Goal: Task Accomplishment & Management: Manage account settings

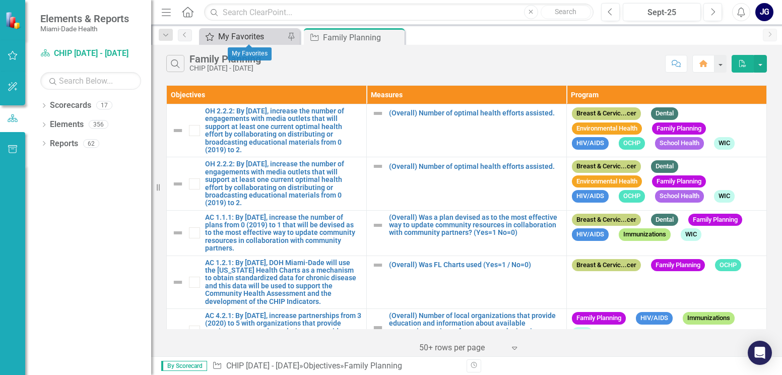
click at [256, 32] on div "My Favorites" at bounding box center [251, 36] width 67 height 13
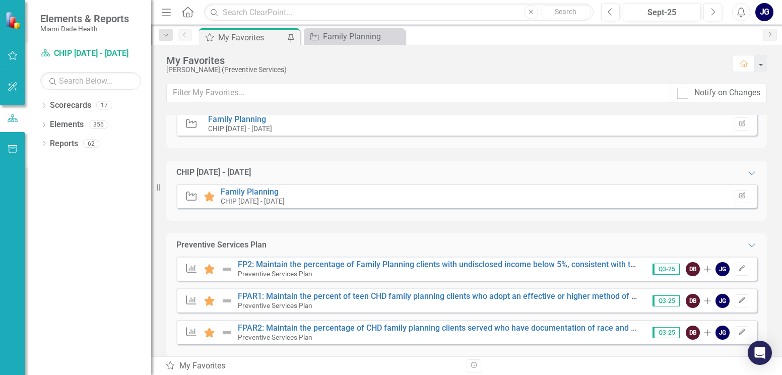
scroll to position [40, 0]
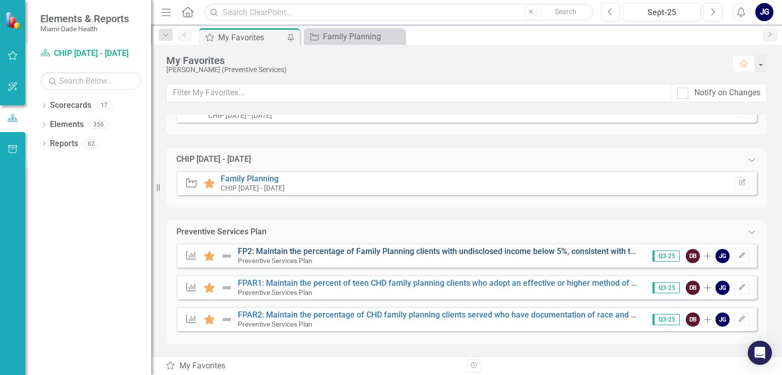
click at [486, 247] on link "FP2: Maintain the percentage of Family Planning clients with undisclosed income…" at bounding box center [546, 251] width 617 height 10
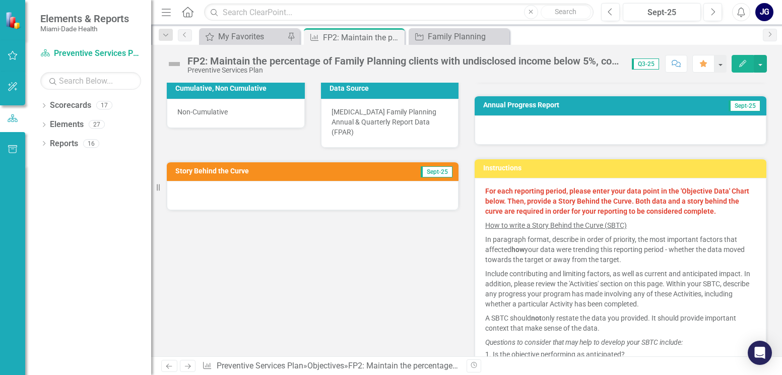
scroll to position [202, 0]
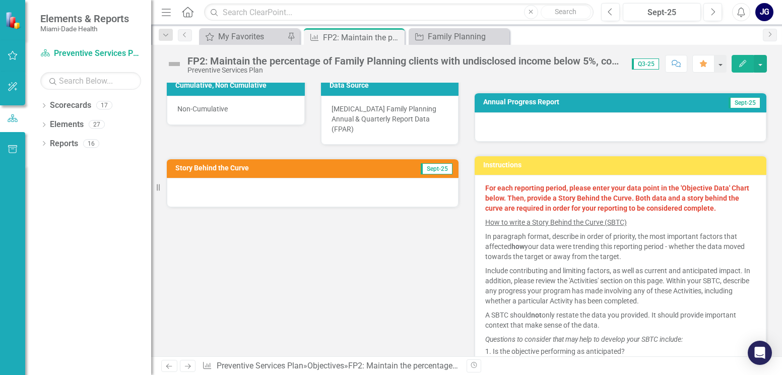
click at [212, 181] on div at bounding box center [313, 192] width 292 height 29
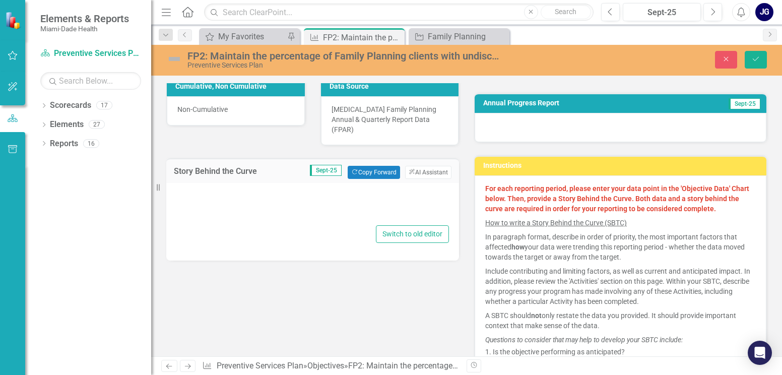
click at [194, 191] on div at bounding box center [312, 207] width 273 height 32
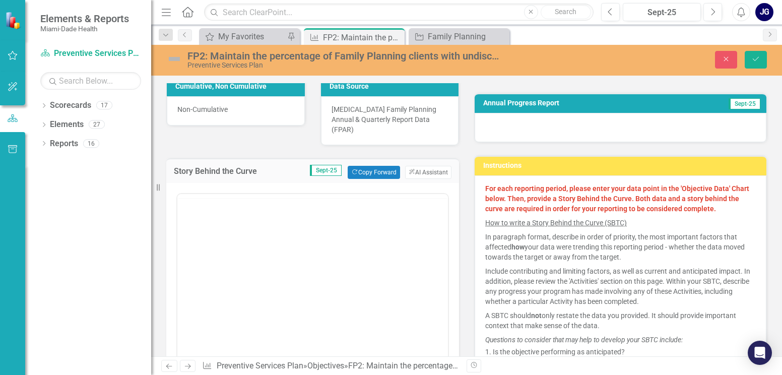
scroll to position [0, 0]
click at [192, 236] on body "Rich Text Area. Press ALT-0 for help." at bounding box center [312, 293] width 271 height 151
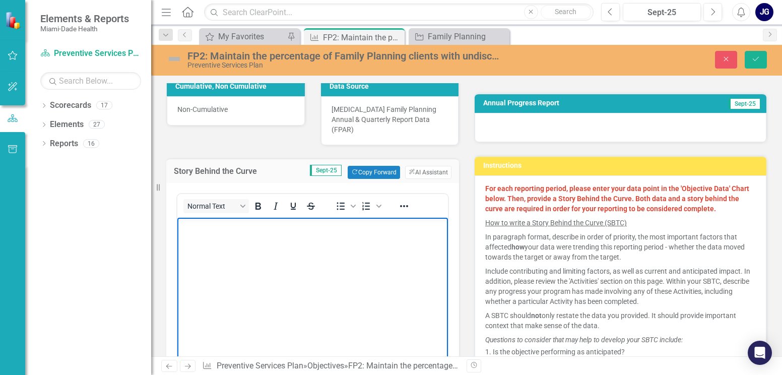
click at [188, 223] on p "Rich Text Area. Press ALT-0 for help." at bounding box center [313, 226] width 266 height 12
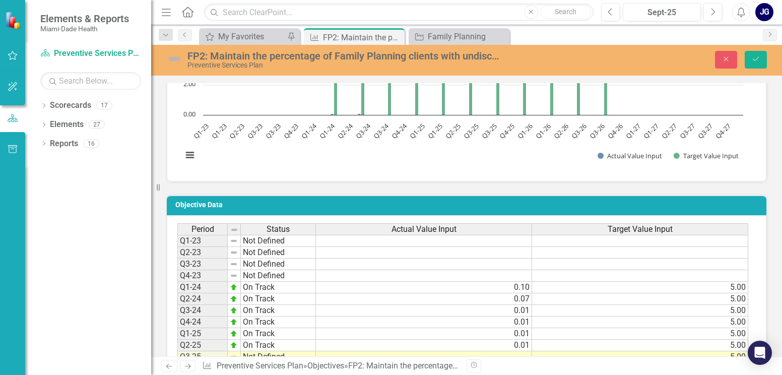
scroll to position [756, 0]
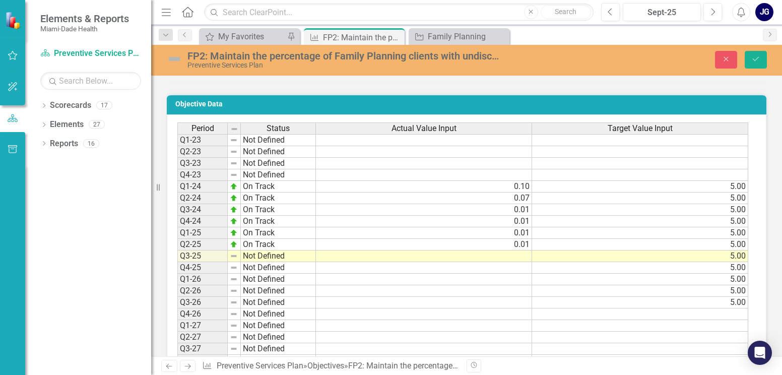
click at [266, 250] on td "Not Defined" at bounding box center [278, 256] width 75 height 12
type textarea "Not Defined"
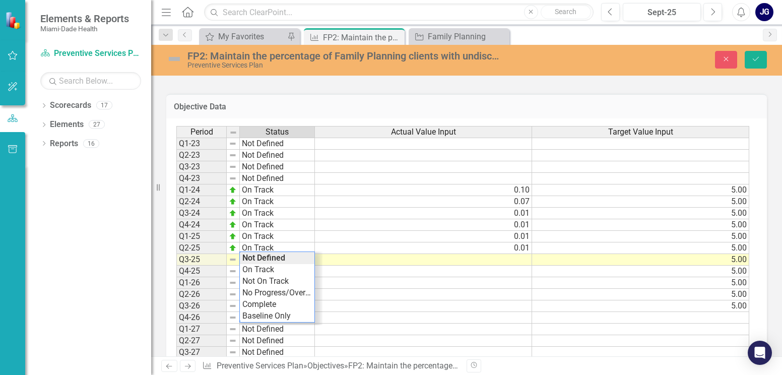
click at [384, 254] on td at bounding box center [423, 260] width 217 height 12
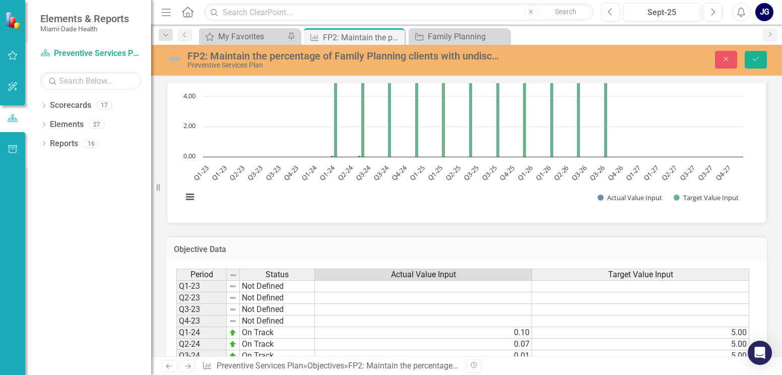
scroll to position [706, 0]
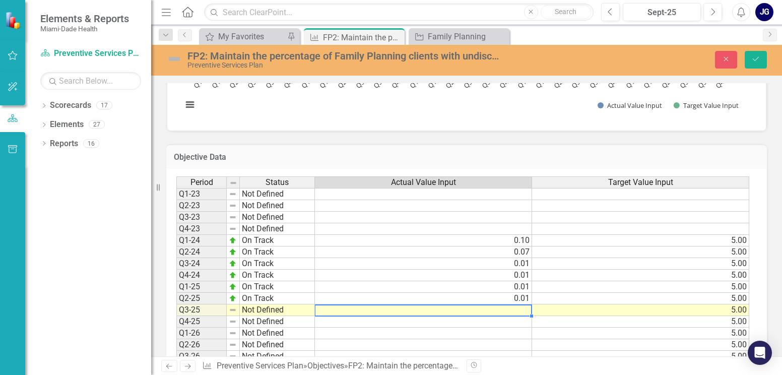
click at [514, 304] on td at bounding box center [423, 310] width 217 height 12
click at [519, 304] on td at bounding box center [423, 310] width 217 height 12
type textarea "0.2"
click at [490, 351] on td at bounding box center [423, 357] width 217 height 12
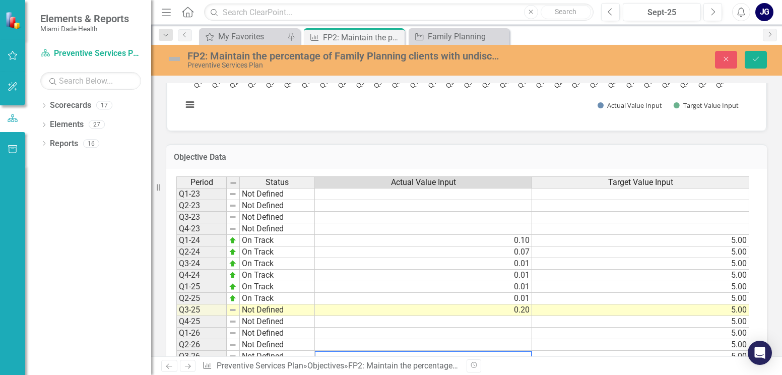
click at [527, 304] on td "0.20" at bounding box center [423, 310] width 217 height 12
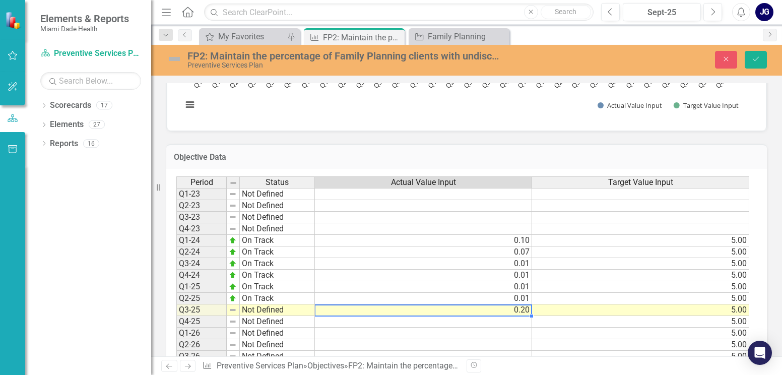
click at [527, 304] on td "0.20" at bounding box center [423, 310] width 217 height 12
type textarea "0.02"
click at [435, 328] on td at bounding box center [423, 334] width 217 height 12
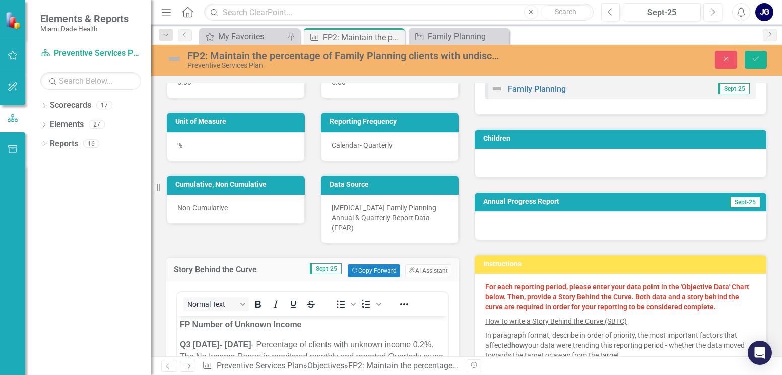
scroll to position [0, 0]
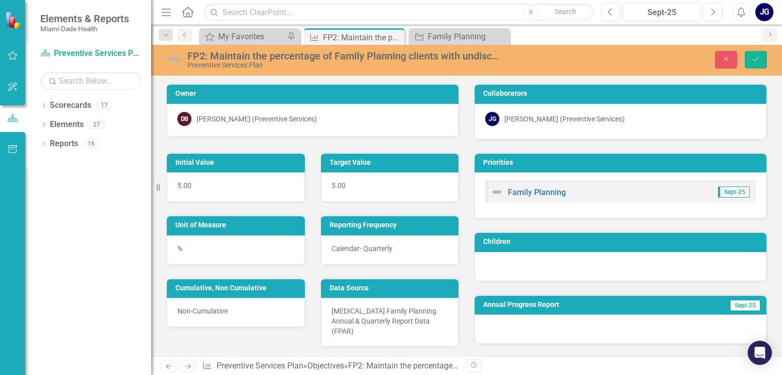
click at [174, 57] on img at bounding box center [174, 59] width 16 height 16
click at [177, 57] on img at bounding box center [174, 59] width 16 height 16
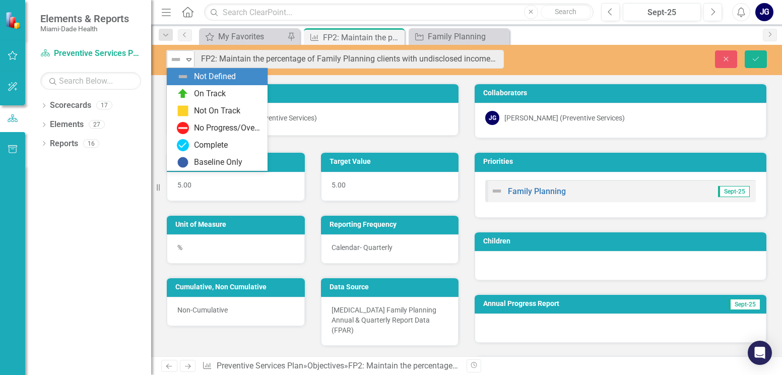
click at [185, 57] on icon "Expand" at bounding box center [189, 59] width 10 height 8
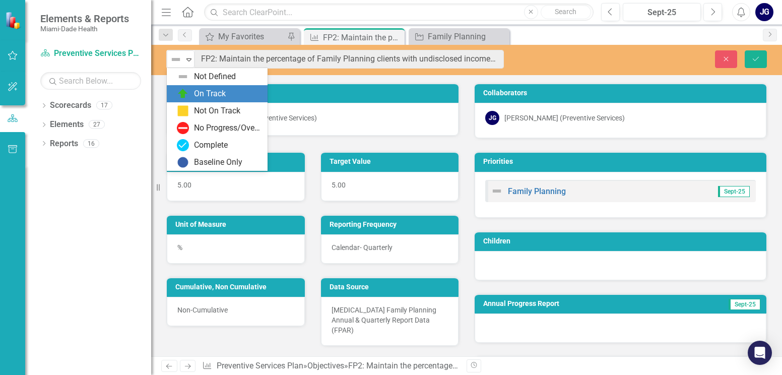
click at [206, 87] on div "On Track" at bounding box center [217, 93] width 101 height 17
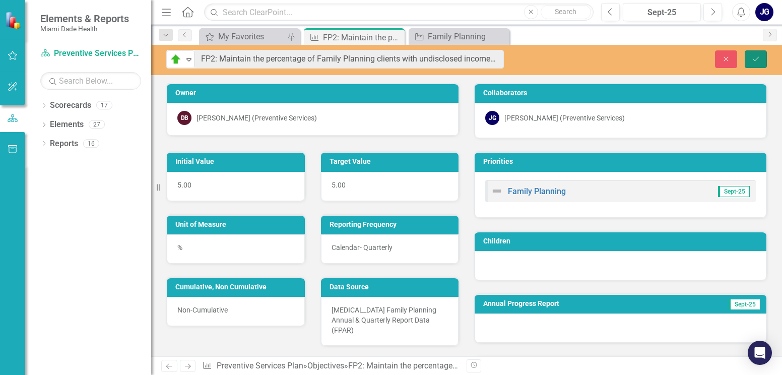
click at [754, 55] on icon "Save" at bounding box center [755, 58] width 9 height 7
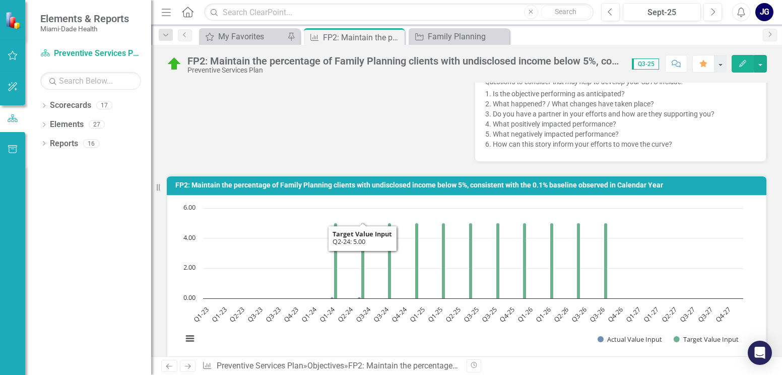
scroll to position [403, 0]
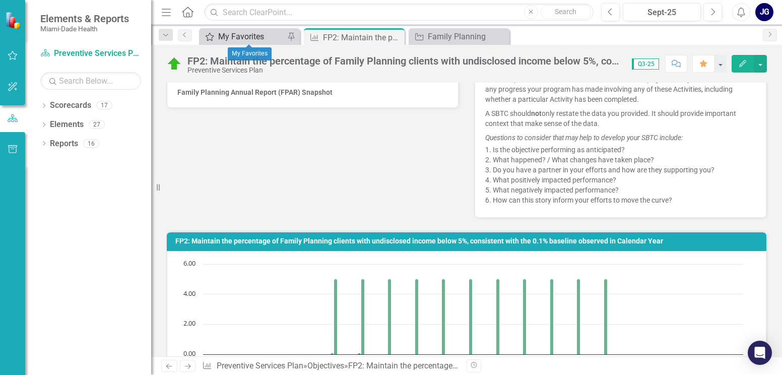
click at [251, 33] on div "My Favorites" at bounding box center [251, 36] width 67 height 13
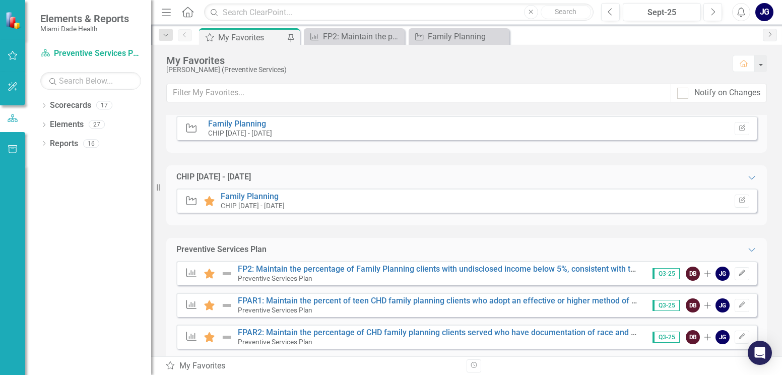
scroll to position [40, 0]
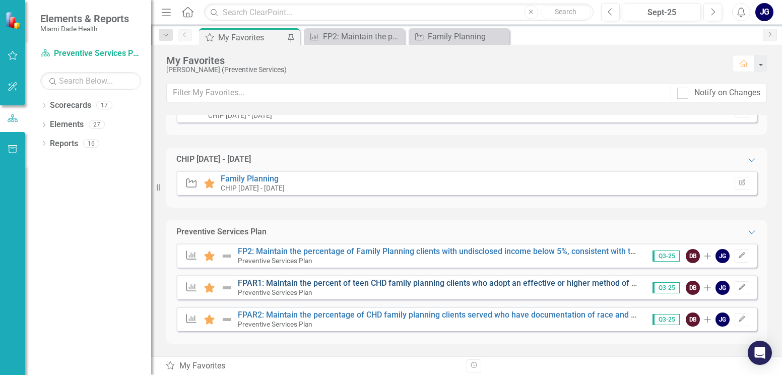
click at [389, 282] on link "FPAR1: Maintain the percent of teen CHD family planning clients who adopt an ef…" at bounding box center [633, 283] width 790 height 10
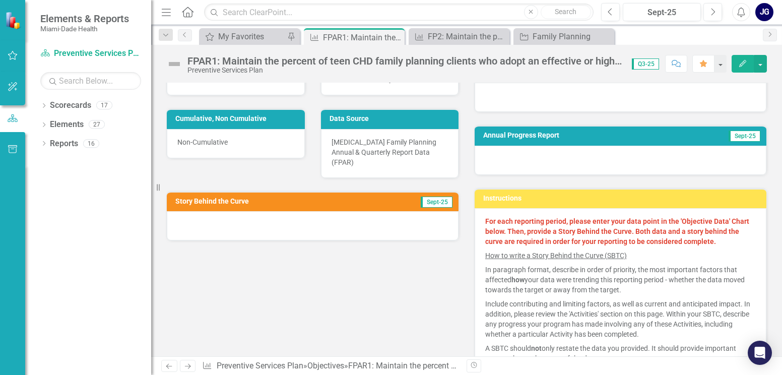
scroll to position [202, 0]
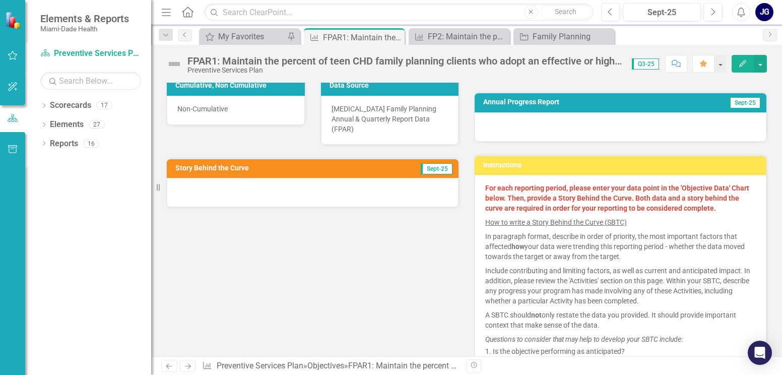
click at [213, 182] on div at bounding box center [313, 192] width 292 height 29
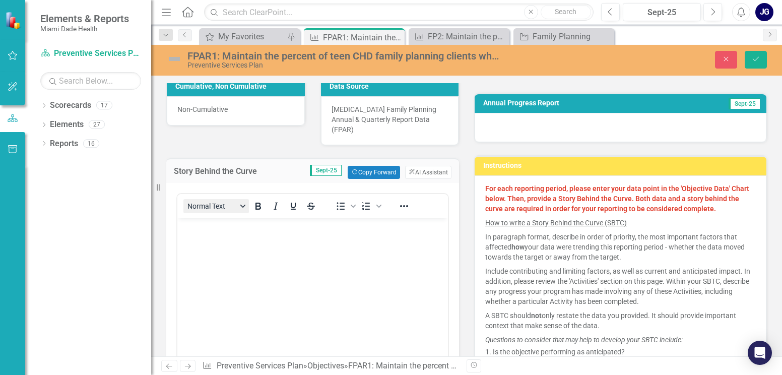
scroll to position [0, 0]
click at [194, 234] on body "Rich Text Area. Press ALT-0 for help." at bounding box center [312, 293] width 271 height 151
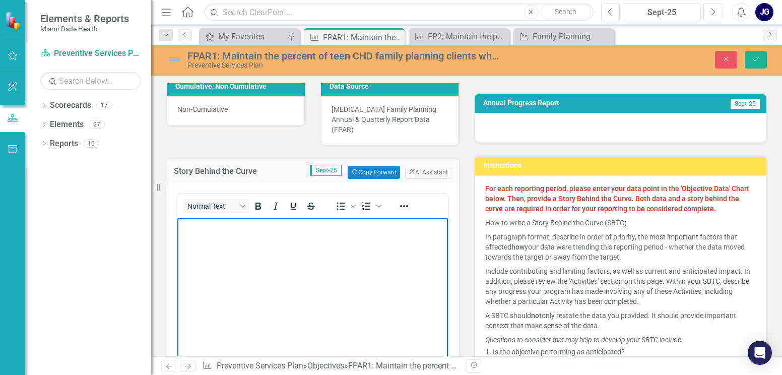
click at [197, 227] on p "Rich Text Area. Press ALT-0 for help." at bounding box center [313, 226] width 266 height 12
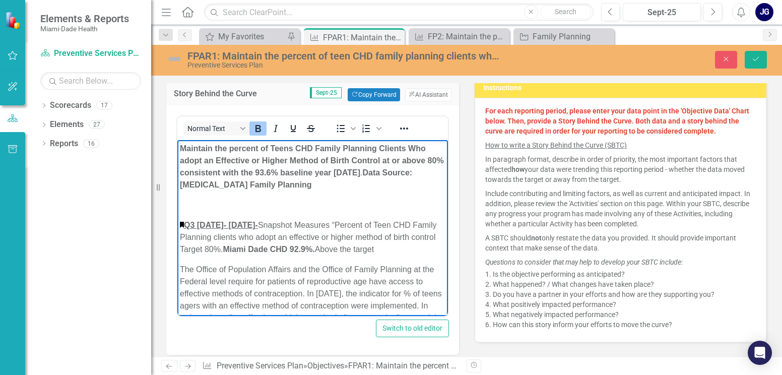
click at [263, 187] on p "Maintain the percent of Teens CHD Family Planning Clients Who adopt an Effectiv…" at bounding box center [313, 167] width 266 height 48
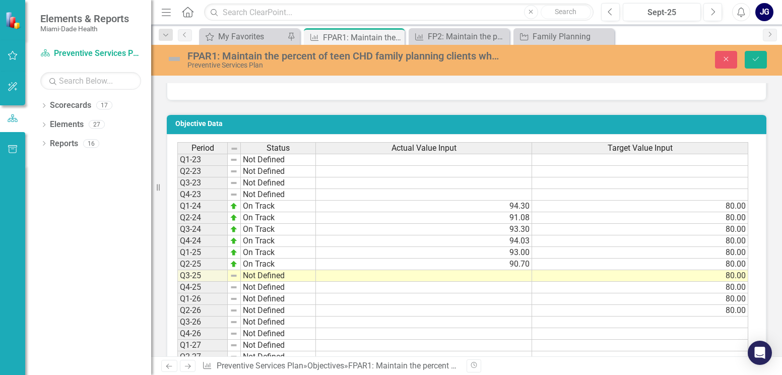
scroll to position [756, 0]
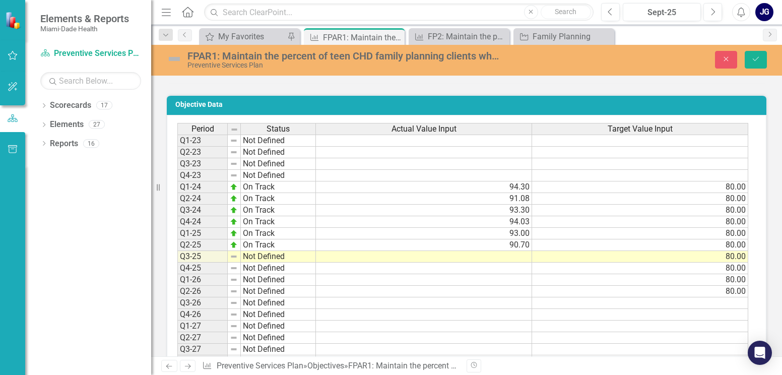
click at [289, 251] on td "Not Defined" at bounding box center [278, 257] width 75 height 12
type textarea "Not Defined"
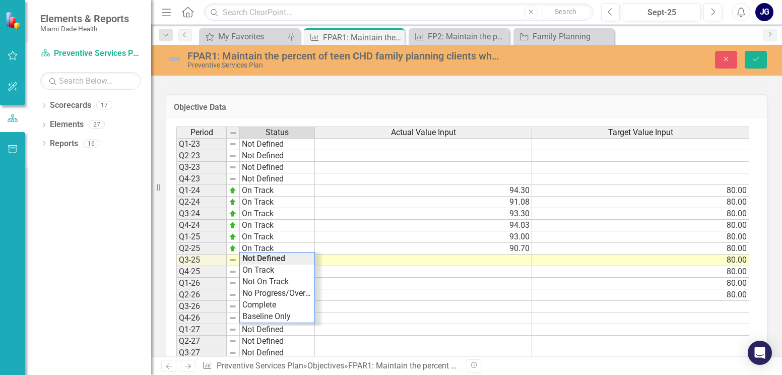
click at [512, 255] on td at bounding box center [423, 261] width 217 height 12
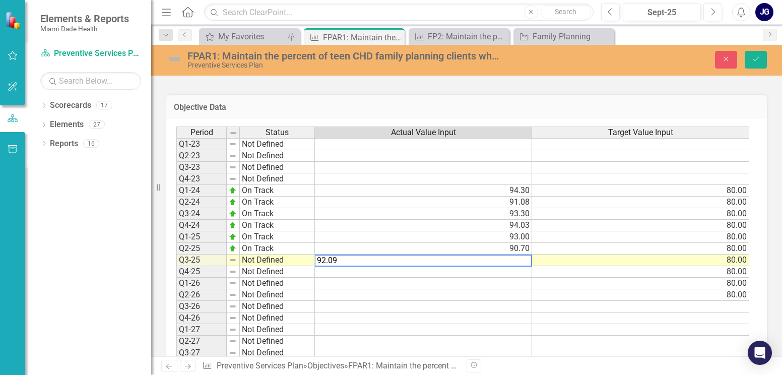
type textarea "92.09"
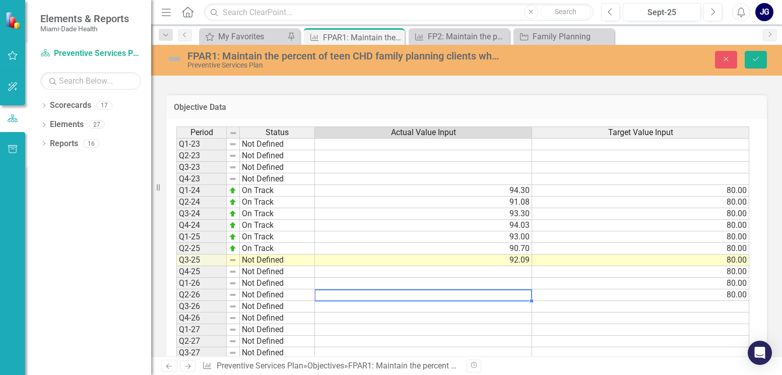
click at [465, 289] on td at bounding box center [423, 295] width 217 height 12
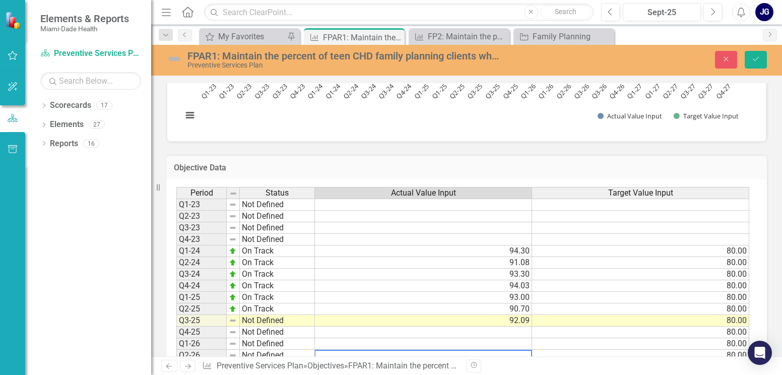
scroll to position [705, 0]
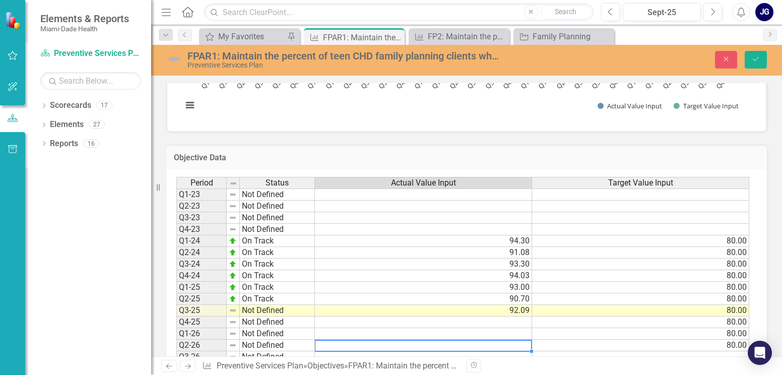
click at [346, 305] on td "92.09" at bounding box center [423, 311] width 217 height 12
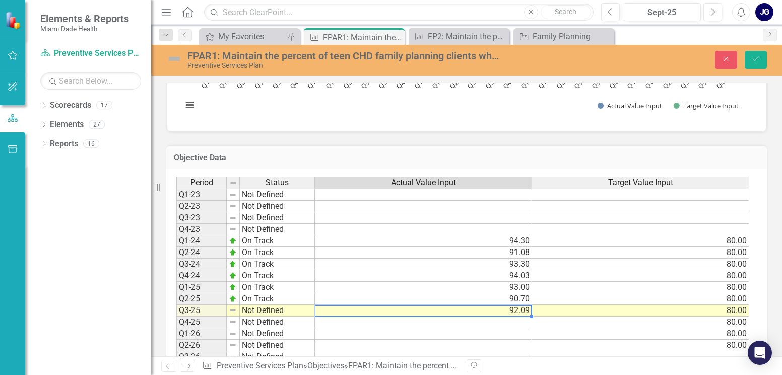
click at [346, 305] on td "92.09" at bounding box center [423, 311] width 217 height 12
type textarea "92.90"
click at [374, 328] on td at bounding box center [423, 334] width 217 height 12
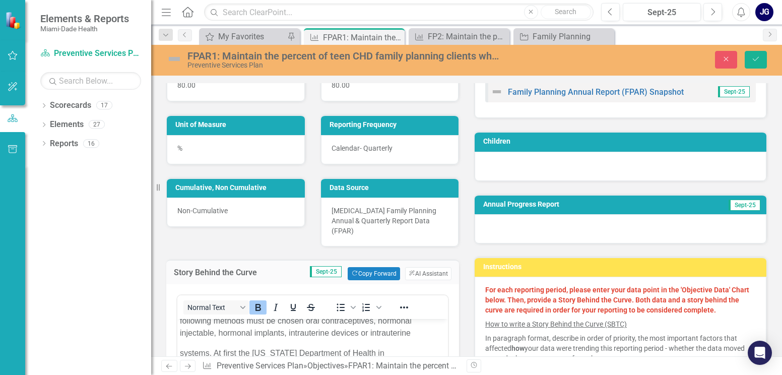
scroll to position [0, 0]
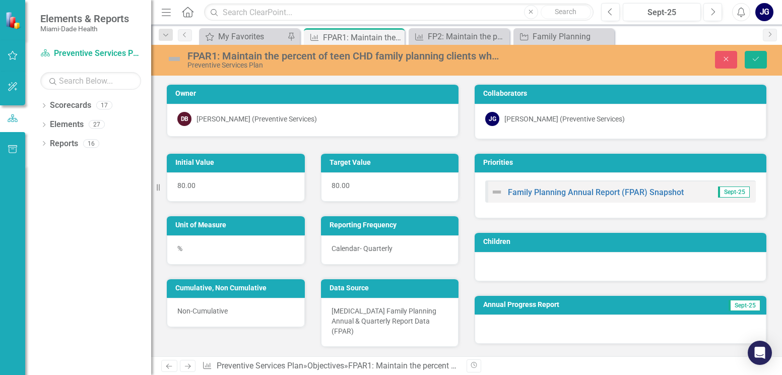
click at [177, 56] on img at bounding box center [174, 59] width 16 height 16
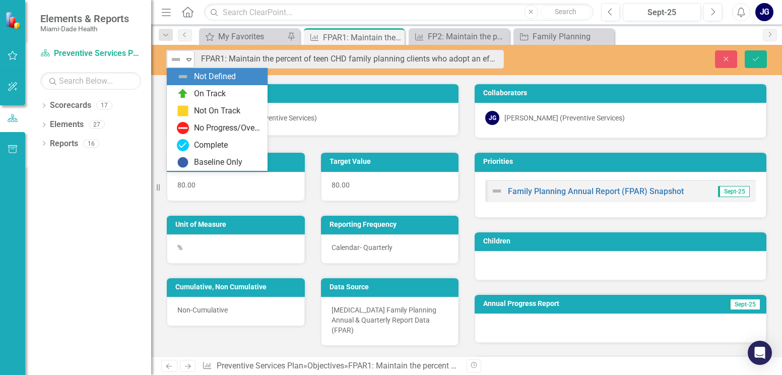
click at [187, 59] on icon "Expand" at bounding box center [189, 59] width 10 height 8
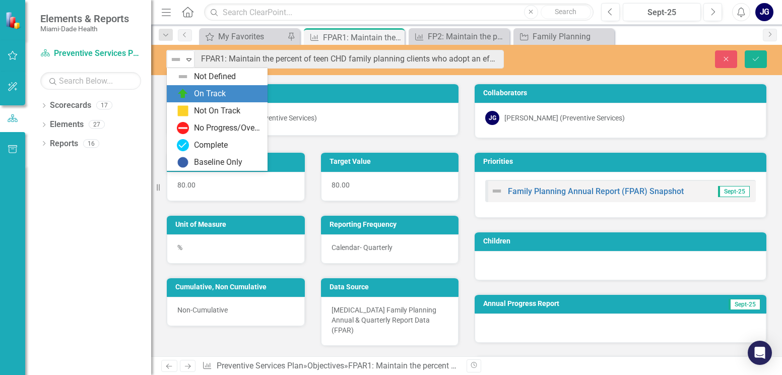
click at [209, 91] on div "On Track" at bounding box center [210, 94] width 32 height 12
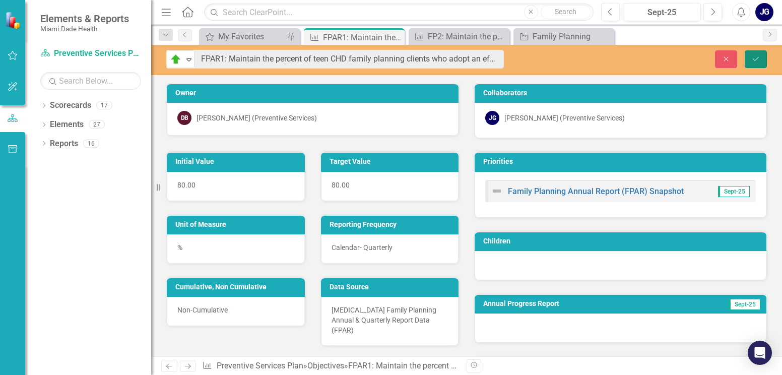
drag, startPoint x: 754, startPoint y: 56, endPoint x: 622, endPoint y: 147, distance: 160.3
click at [754, 56] on icon "Save" at bounding box center [755, 58] width 9 height 7
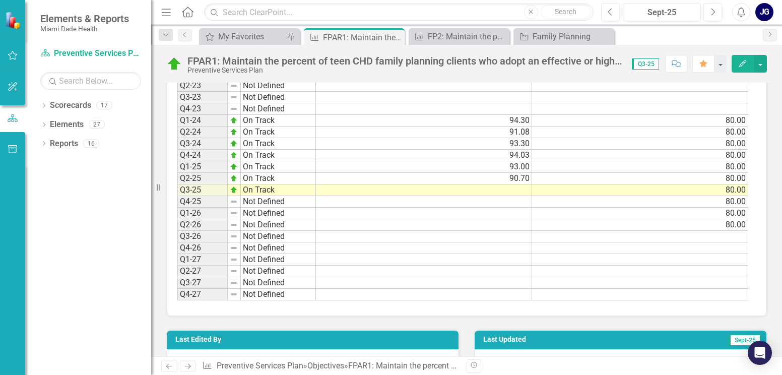
scroll to position [846, 0]
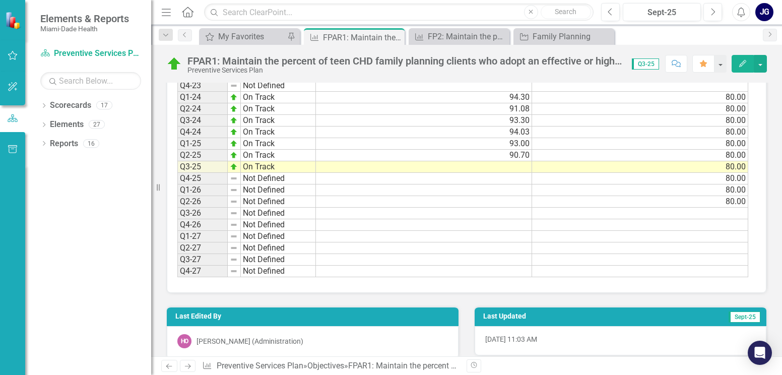
click at [426, 208] on td at bounding box center [424, 214] width 216 height 12
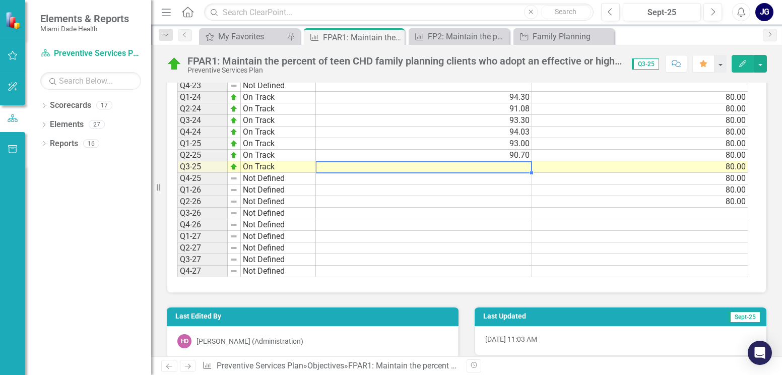
click at [459, 161] on td at bounding box center [424, 167] width 216 height 12
click at [357, 161] on td at bounding box center [424, 167] width 216 height 12
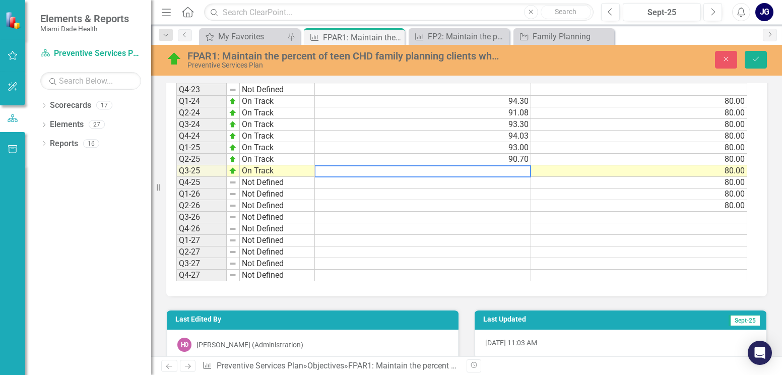
scroll to position [849, 0]
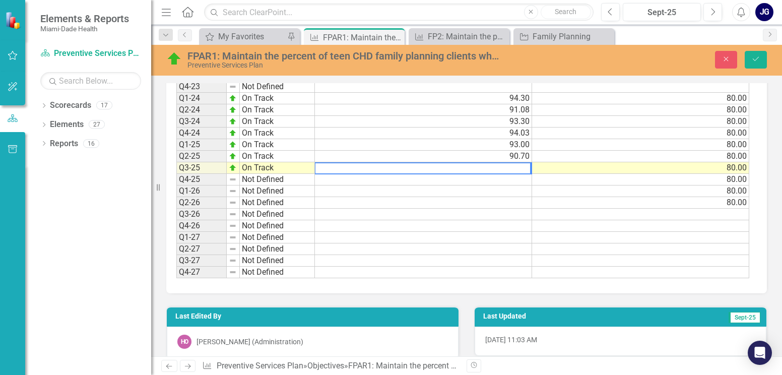
click at [448, 162] on textarea at bounding box center [422, 168] width 217 height 12
type textarea "92.90"
click at [432, 220] on td at bounding box center [423, 226] width 217 height 12
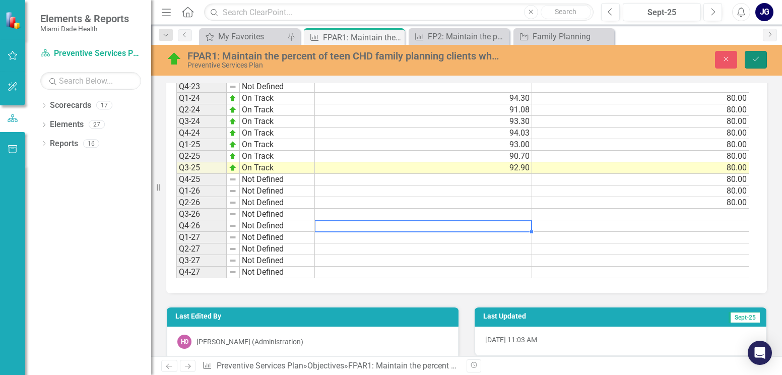
click at [756, 56] on icon "Save" at bounding box center [755, 58] width 9 height 7
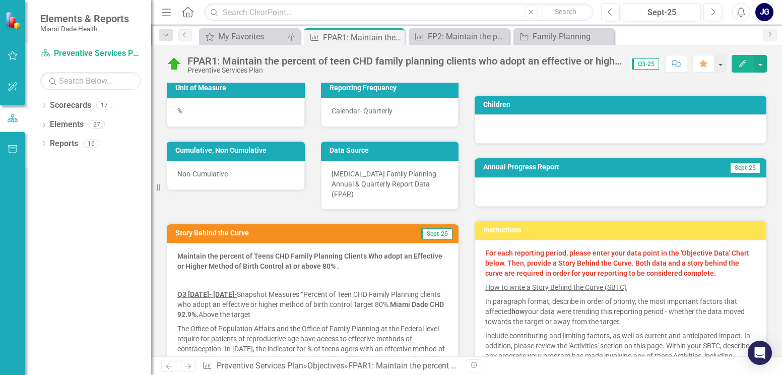
scroll to position [50, 0]
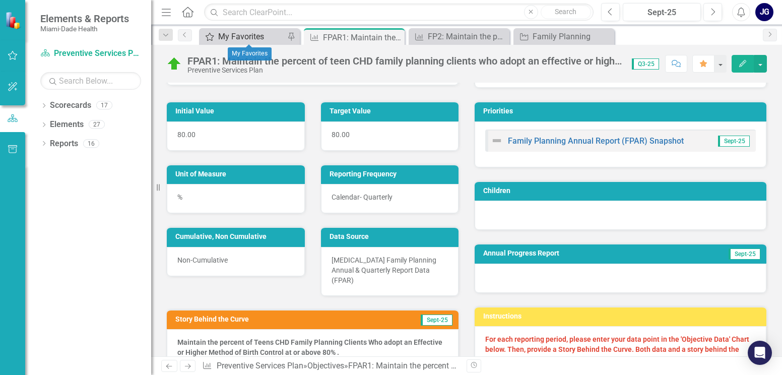
drag, startPoint x: 256, startPoint y: 30, endPoint x: 254, endPoint y: 35, distance: 5.3
click at [256, 31] on div "My Favorites My Favorites Pin" at bounding box center [249, 36] width 101 height 17
click at [255, 32] on div "My Favorites" at bounding box center [251, 36] width 67 height 13
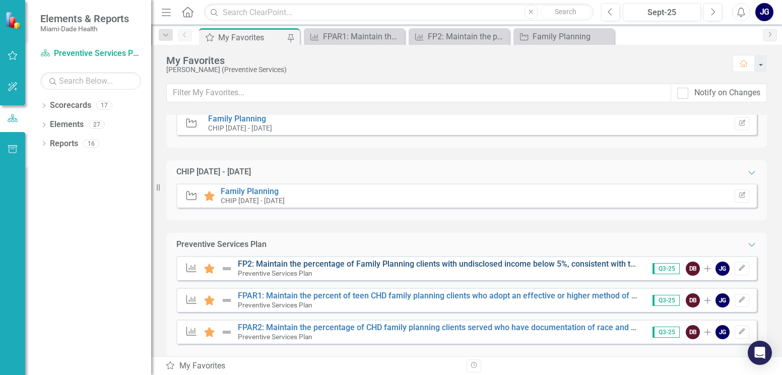
scroll to position [40, 0]
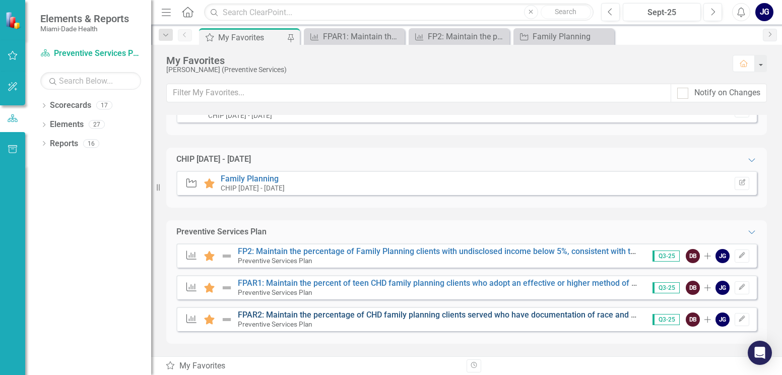
click at [384, 313] on link "FPAR2: Maintain the percentage of CHD family planning clients served who have d…" at bounding box center [654, 315] width 833 height 10
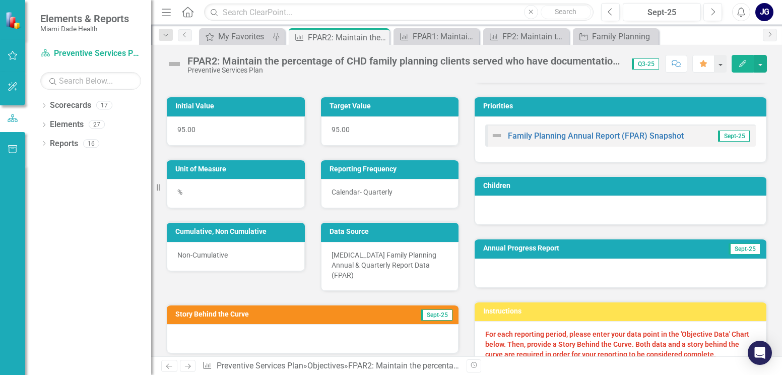
scroll to position [151, 0]
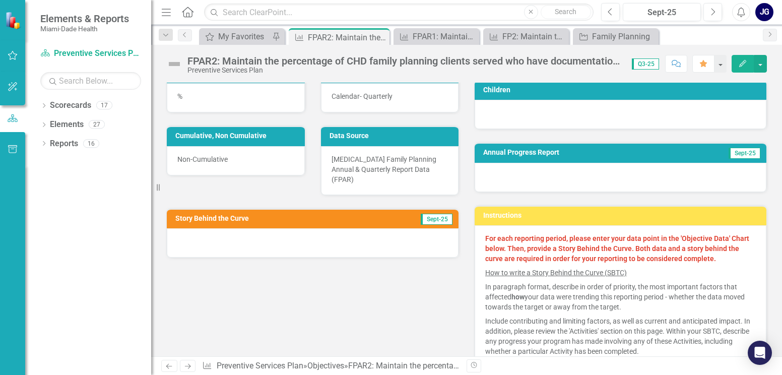
click at [205, 231] on div at bounding box center [313, 242] width 292 height 29
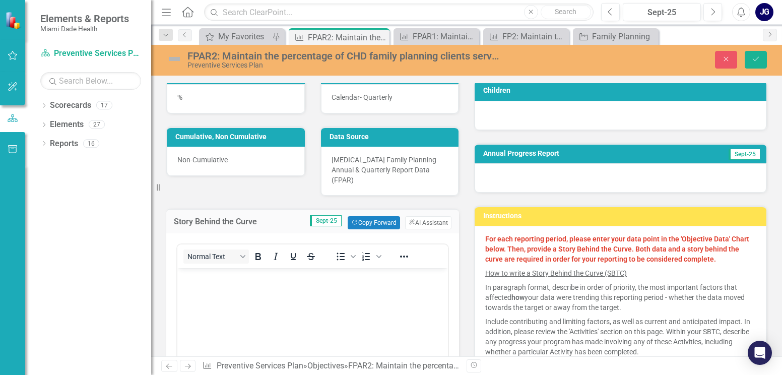
scroll to position [0, 0]
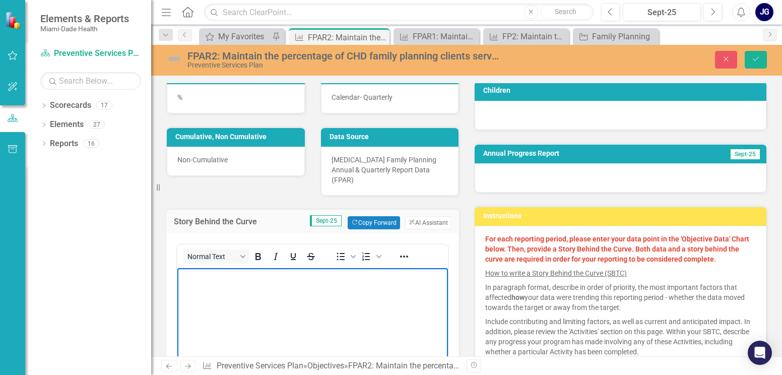
click at [203, 277] on p "Rich Text Area. Press ALT-0 for help." at bounding box center [313, 277] width 266 height 12
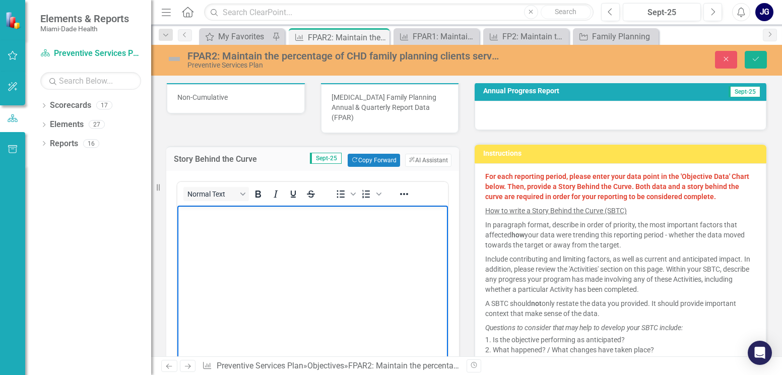
scroll to position [302, 0]
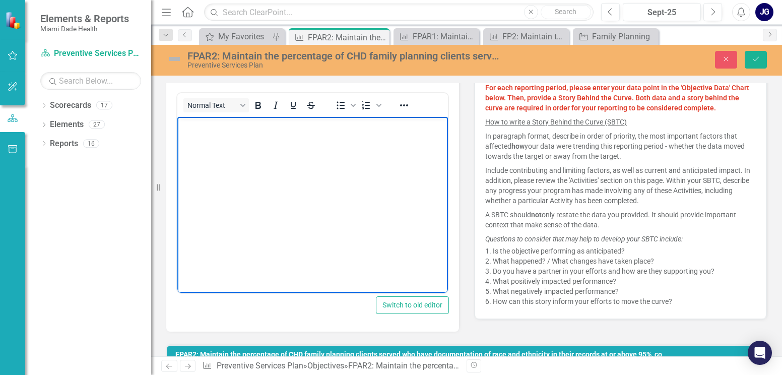
click at [192, 141] on body "Rich Text Area. Press ALT-0 for help." at bounding box center [312, 192] width 271 height 151
click at [202, 128] on p "Rich Text Area. Press ALT-0 for help." at bounding box center [313, 125] width 266 height 12
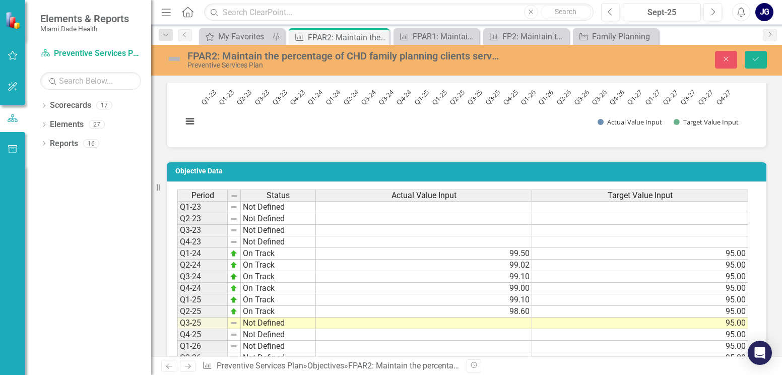
scroll to position [806, 0]
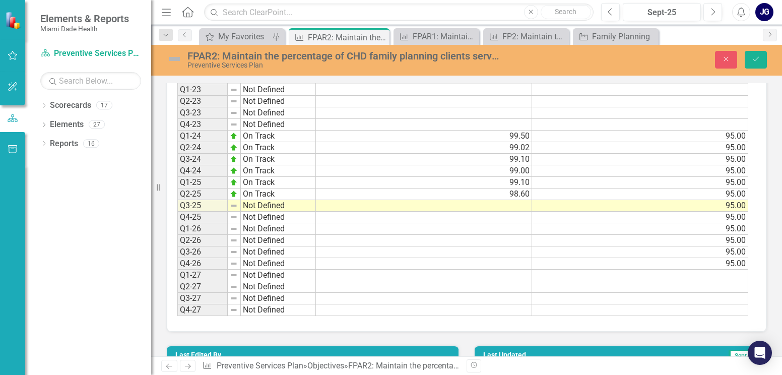
click at [342, 200] on td at bounding box center [424, 206] width 216 height 12
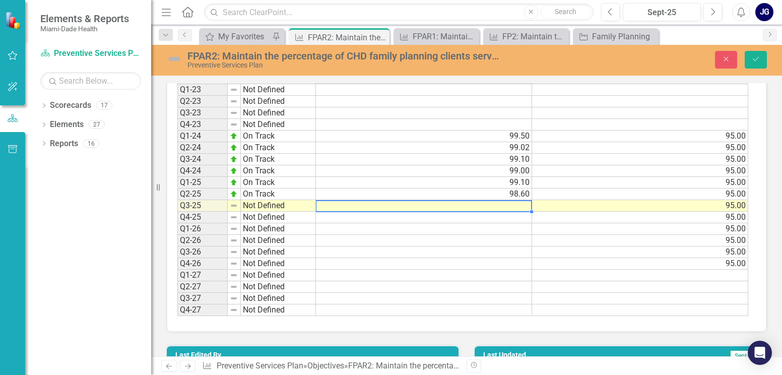
click at [342, 200] on td at bounding box center [424, 206] width 216 height 12
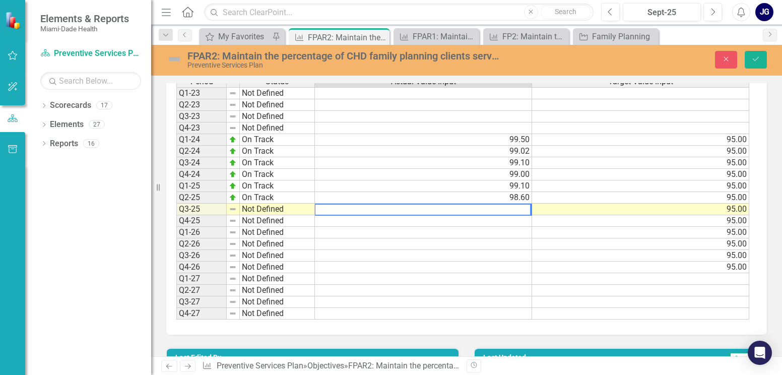
scroll to position [810, 0]
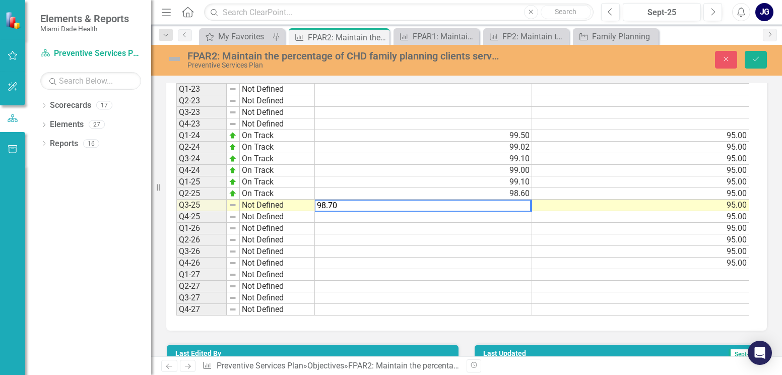
type textarea "98.70"
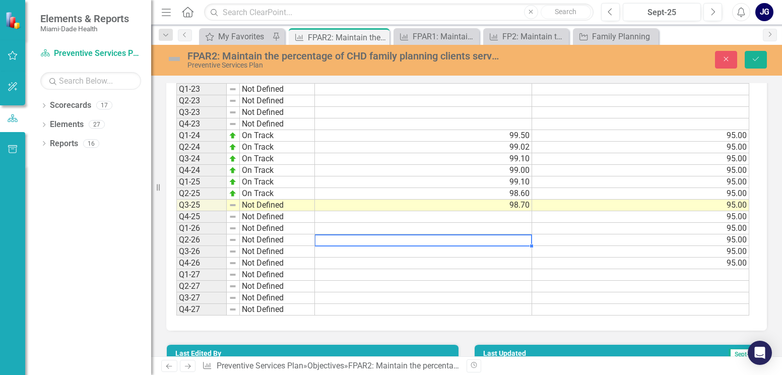
click at [470, 234] on td at bounding box center [423, 240] width 217 height 12
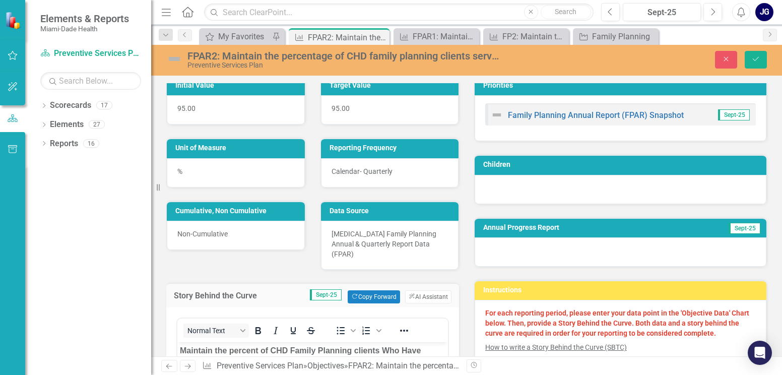
scroll to position [0, 0]
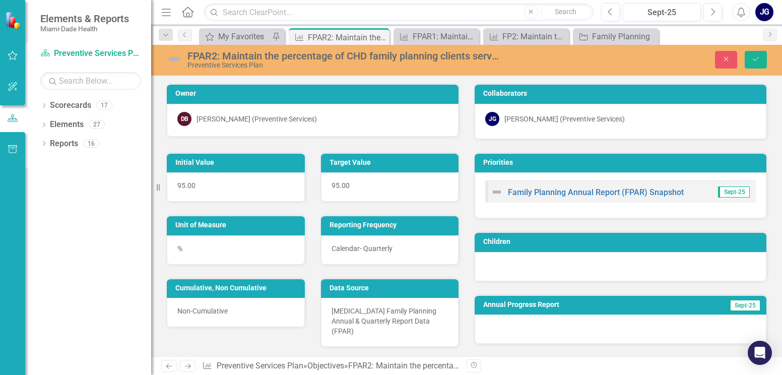
click at [172, 57] on img at bounding box center [174, 59] width 16 height 16
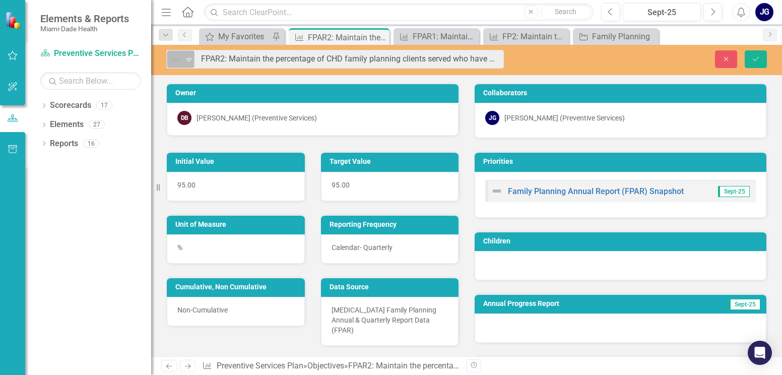
click at [184, 59] on icon "Expand" at bounding box center [189, 59] width 10 height 8
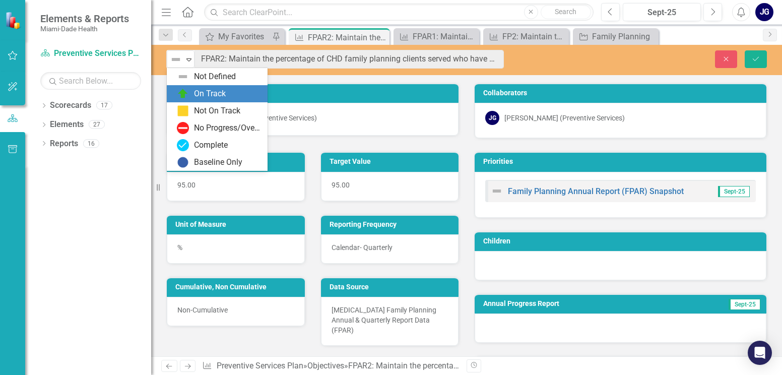
click at [218, 93] on div "On Track" at bounding box center [210, 94] width 32 height 12
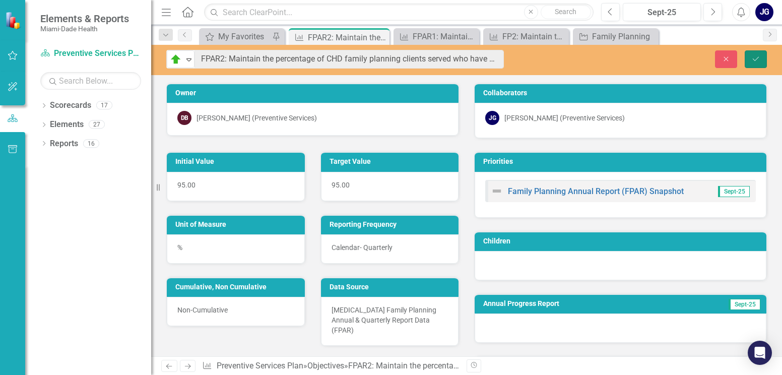
click at [754, 55] on icon "Save" at bounding box center [755, 58] width 9 height 7
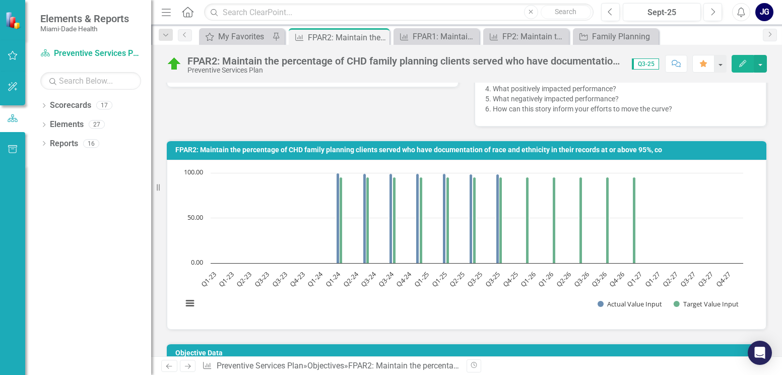
scroll to position [403, 0]
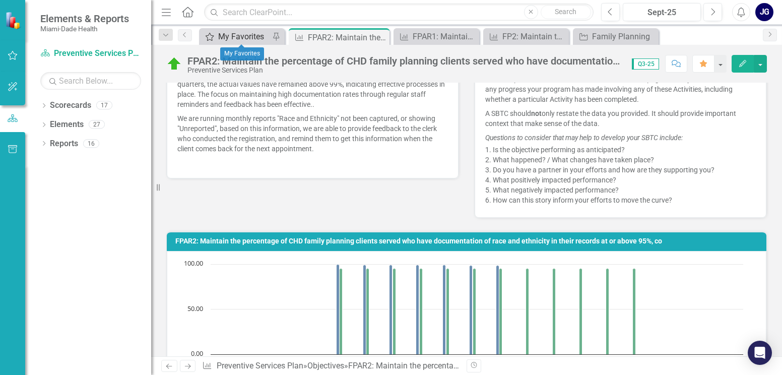
click at [251, 35] on div "My Favorites" at bounding box center [243, 36] width 51 height 13
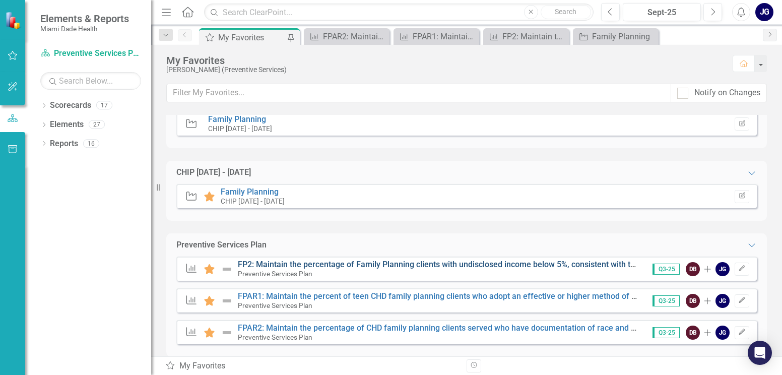
scroll to position [40, 0]
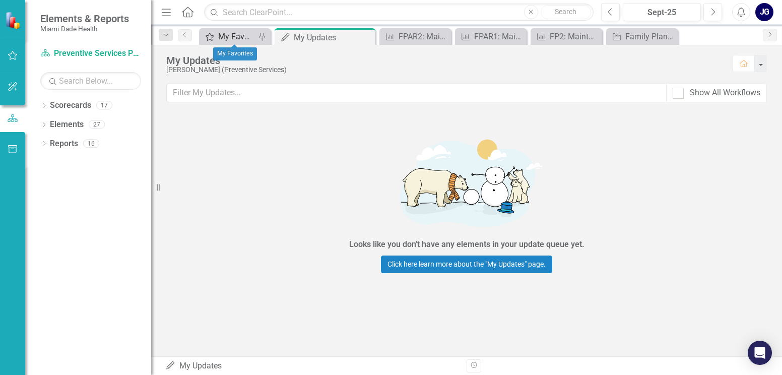
click at [232, 37] on div "My Favorites" at bounding box center [236, 36] width 37 height 13
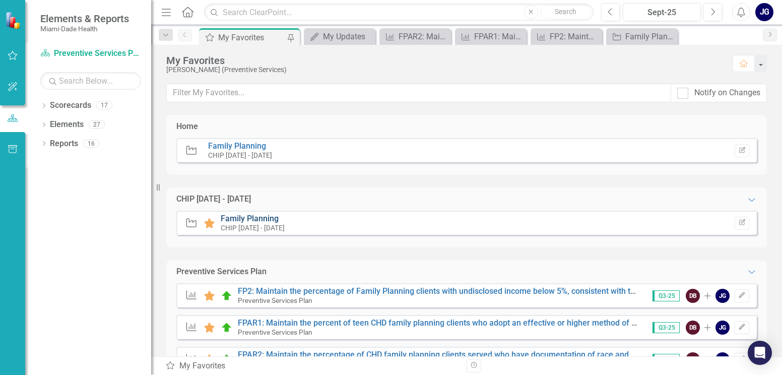
click at [254, 220] on link "Family Planning" at bounding box center [250, 219] width 58 height 10
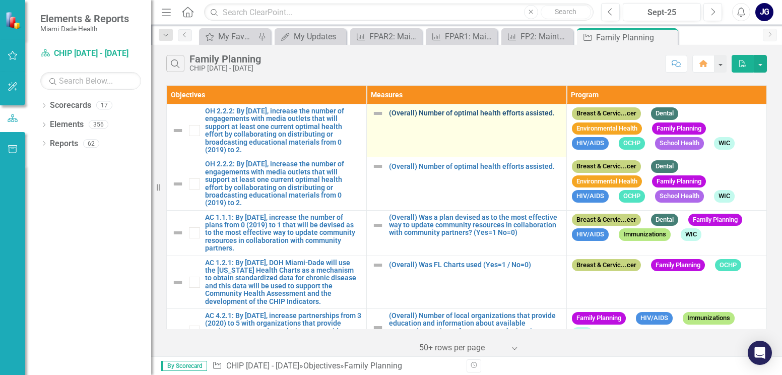
click at [496, 110] on link "(Overall) Number of optimal health efforts assisted." at bounding box center [475, 113] width 172 height 8
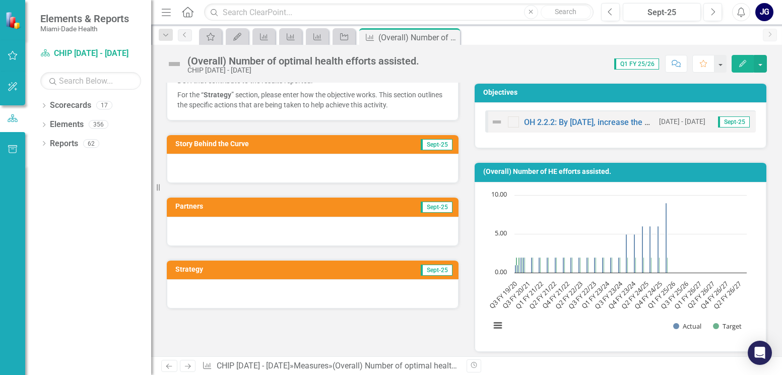
scroll to position [151, 0]
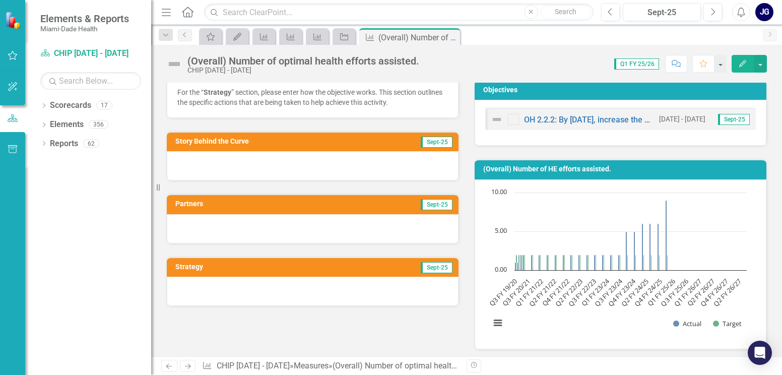
click at [192, 160] on div at bounding box center [313, 165] width 292 height 29
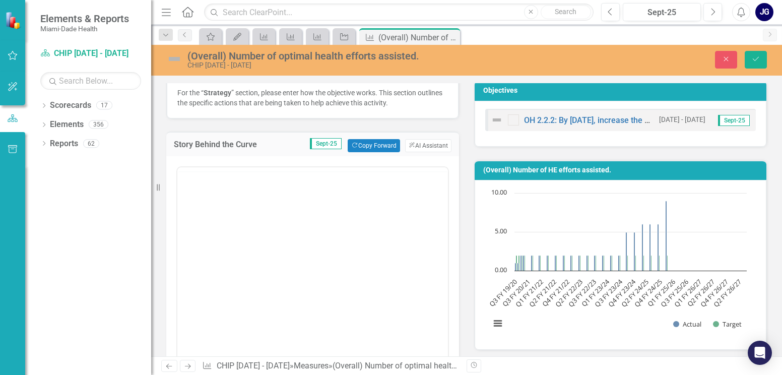
click at [181, 163] on div "Switch to old editor" at bounding box center [312, 280] width 293 height 249
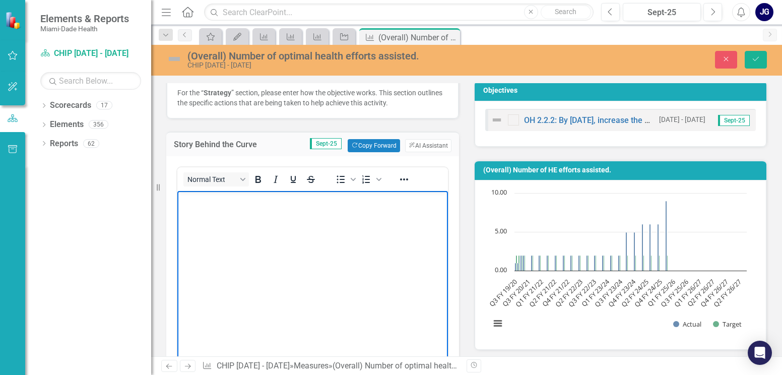
click at [196, 199] on p "Rich Text Area. Press ALT-0 for help." at bounding box center [313, 200] width 266 height 12
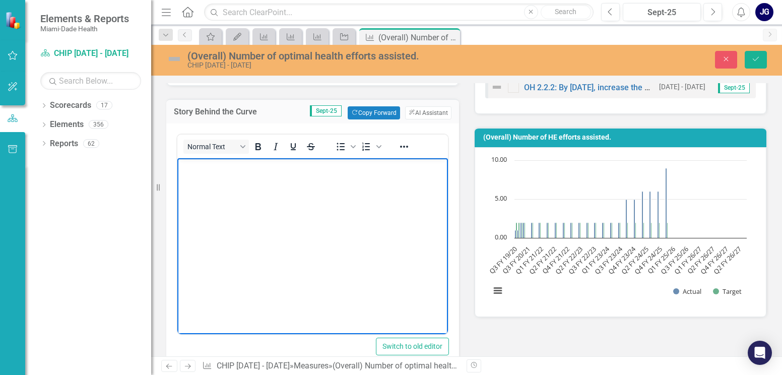
scroll to position [202, 0]
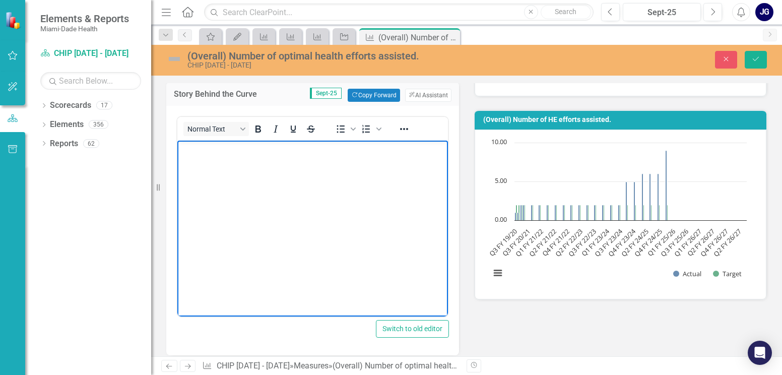
click at [192, 153] on p "Rich Text Area. Press ALT-0 for help." at bounding box center [313, 149] width 266 height 12
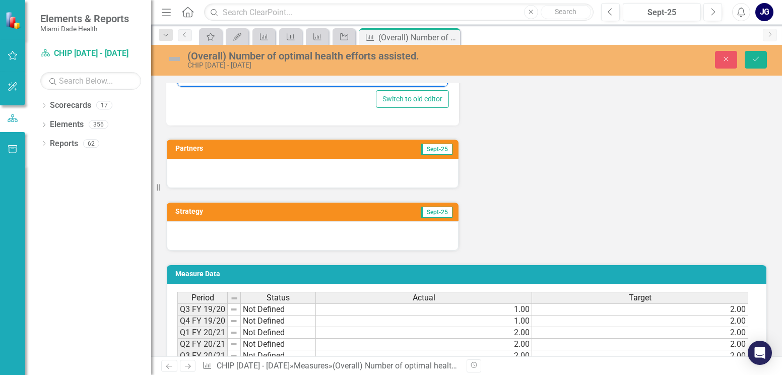
scroll to position [454, 0]
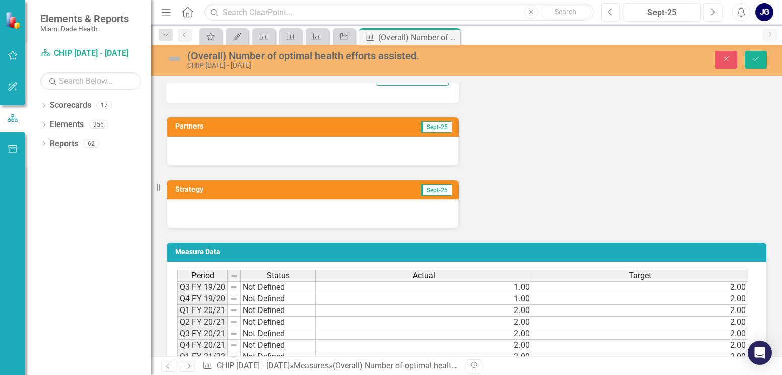
click at [220, 145] on div at bounding box center [313, 151] width 292 height 29
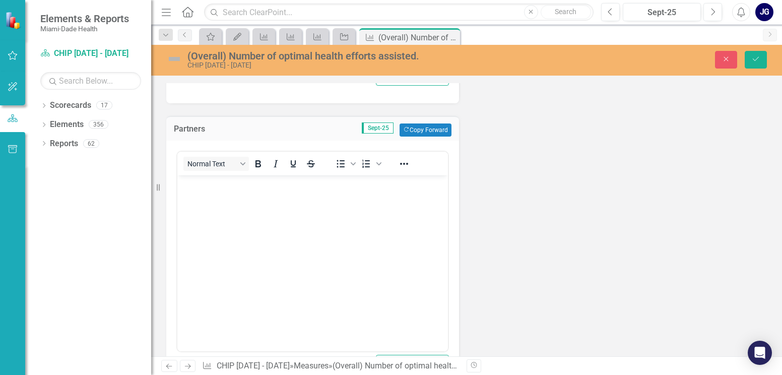
scroll to position [0, 0]
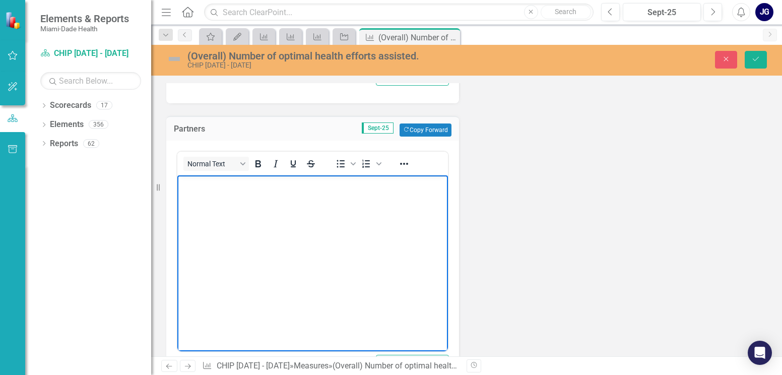
click at [200, 192] on body "Rich Text Area. Press ALT-0 for help." at bounding box center [312, 250] width 271 height 151
click at [198, 191] on body "Rich Text Area. Press ALT-0 for help." at bounding box center [312, 250] width 271 height 151
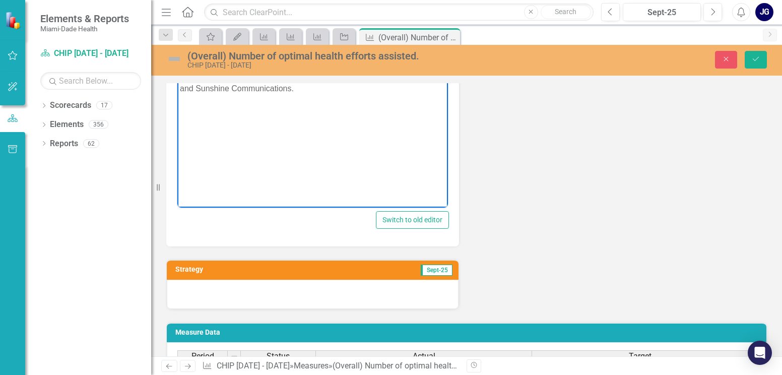
scroll to position [655, 0]
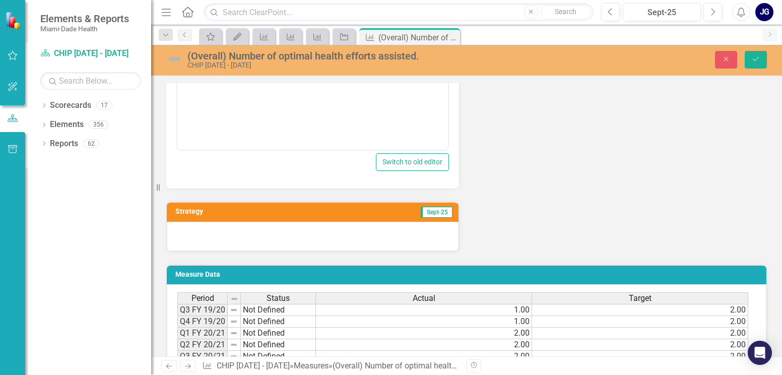
click at [202, 233] on div at bounding box center [313, 236] width 292 height 29
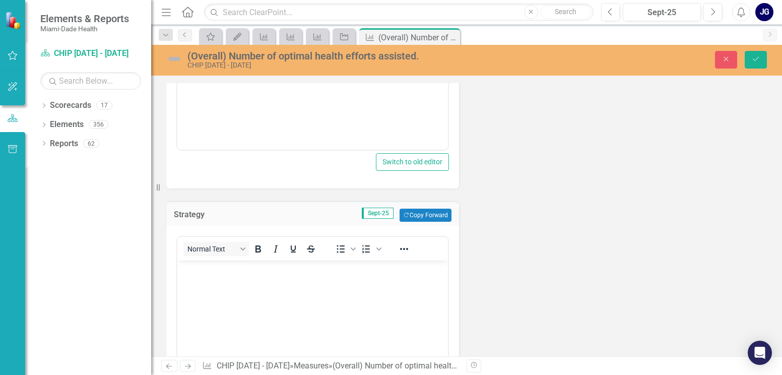
scroll to position [0, 0]
click at [194, 272] on p "Rich Text Area. Press ALT-0 for help." at bounding box center [313, 269] width 266 height 12
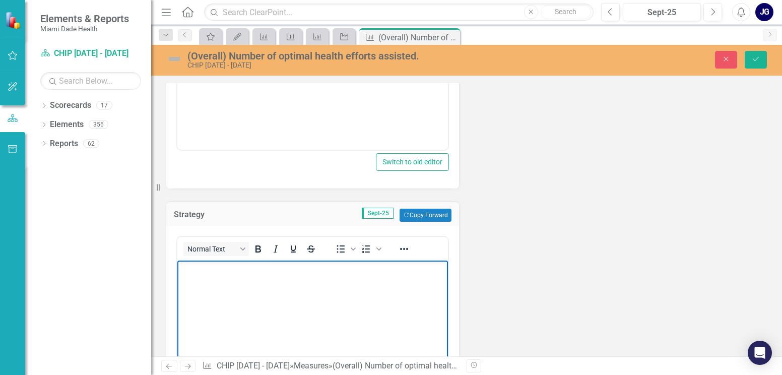
click at [195, 274] on p "Rich Text Area. Press ALT-0 for help." at bounding box center [313, 269] width 266 height 12
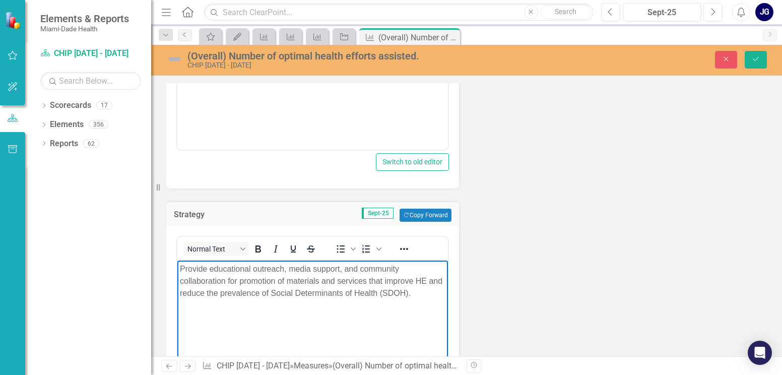
click at [331, 309] on body "Provide educational outreach, media support, and community collaboration for pr…" at bounding box center [312, 336] width 271 height 151
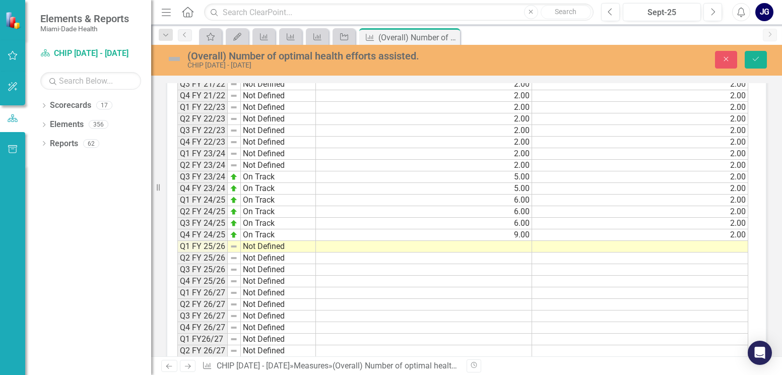
scroll to position [1210, 0]
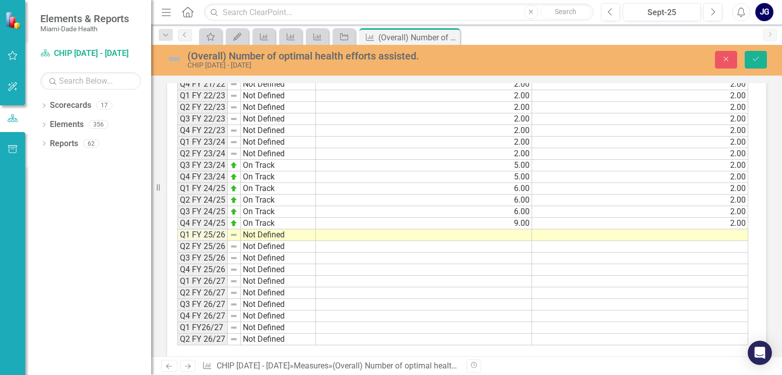
click at [274, 235] on td "Not Defined" at bounding box center [278, 235] width 75 height 12
type textarea "Not Defined"
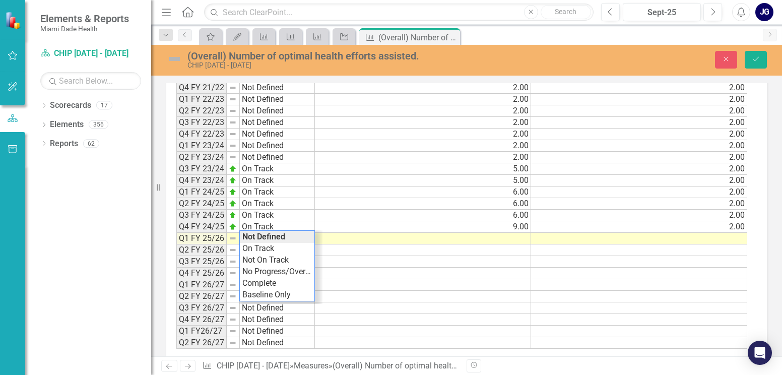
scroll to position [1214, 0]
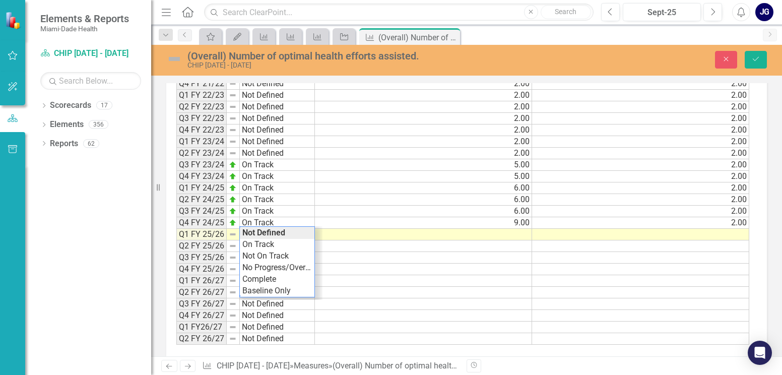
click at [373, 233] on td at bounding box center [423, 235] width 217 height 12
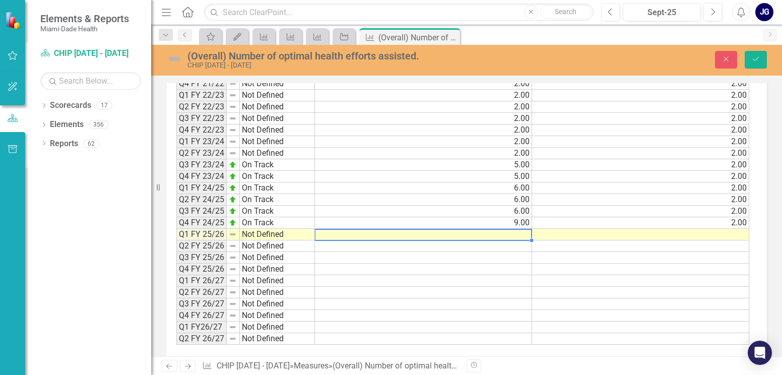
click at [405, 236] on td at bounding box center [423, 235] width 217 height 12
click at [498, 234] on textarea at bounding box center [423, 235] width 218 height 12
type textarea "10.00"
click at [495, 293] on td at bounding box center [423, 293] width 217 height 12
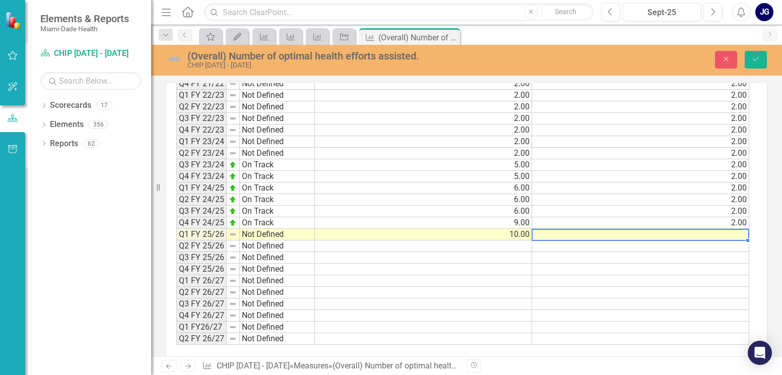
click at [735, 230] on td at bounding box center [640, 235] width 217 height 12
drag, startPoint x: 735, startPoint y: 230, endPoint x: 736, endPoint y: 238, distance: 8.1
click at [735, 230] on td at bounding box center [640, 235] width 217 height 12
type textarea "2.00"
click at [626, 283] on td at bounding box center [640, 281] width 217 height 12
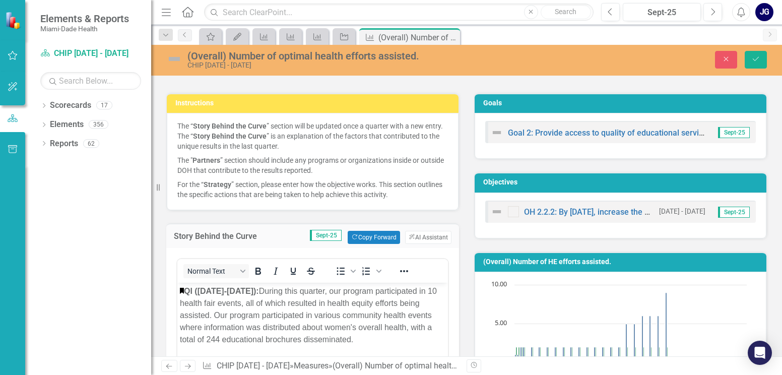
scroll to position [0, 0]
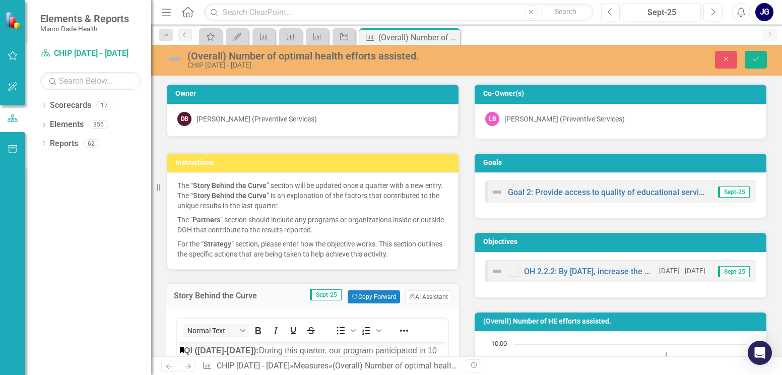
click at [175, 57] on img at bounding box center [174, 59] width 16 height 16
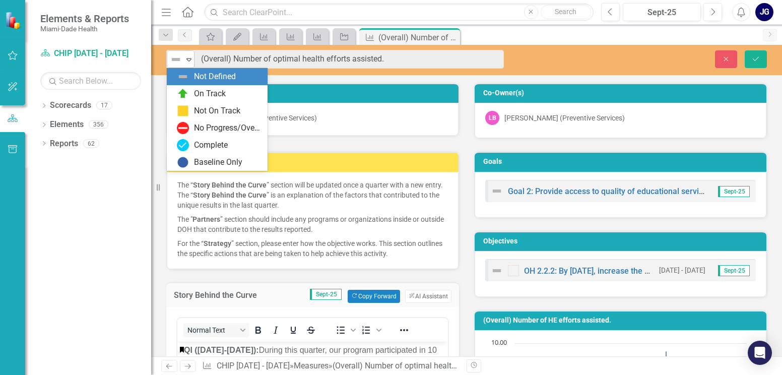
click at [185, 60] on icon "Expand" at bounding box center [189, 59] width 10 height 8
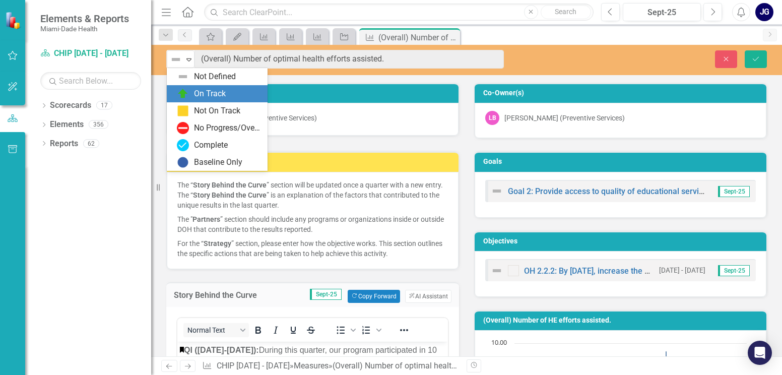
click at [195, 91] on div "On Track" at bounding box center [210, 94] width 32 height 12
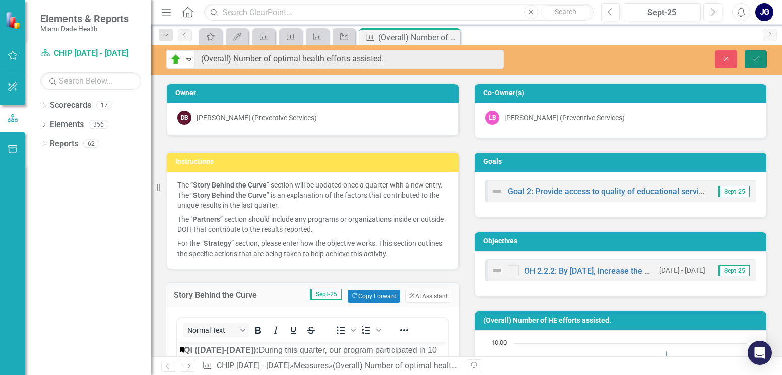
click at [754, 55] on icon "Save" at bounding box center [755, 58] width 9 height 7
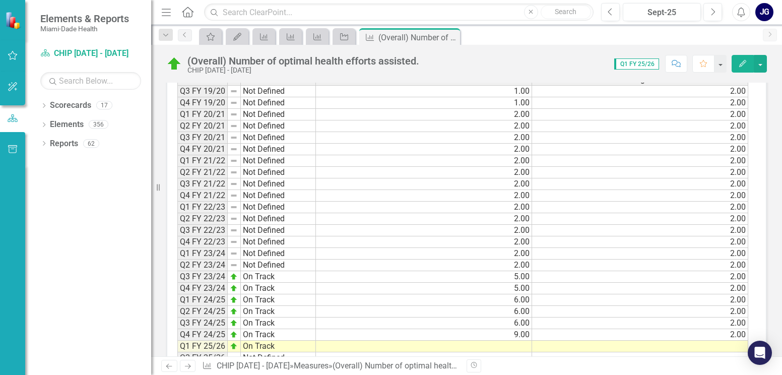
scroll to position [641, 0]
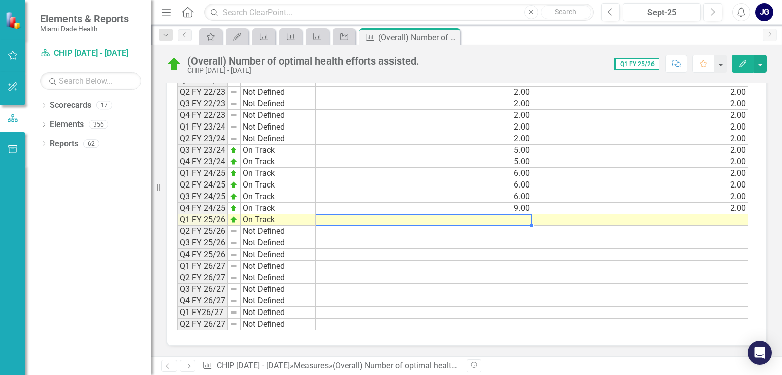
click at [498, 222] on td at bounding box center [424, 220] width 216 height 12
click at [500, 222] on td at bounding box center [424, 220] width 216 height 12
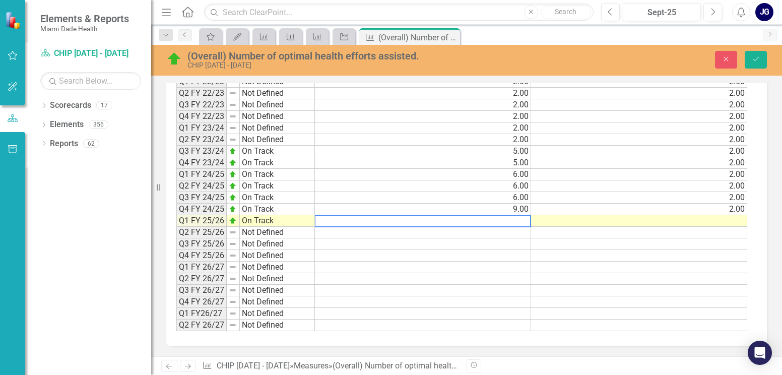
scroll to position [644, 0]
click at [466, 221] on textarea at bounding box center [422, 221] width 217 height 12
click at [517, 222] on textarea at bounding box center [422, 221] width 217 height 12
type textarea "10.00"
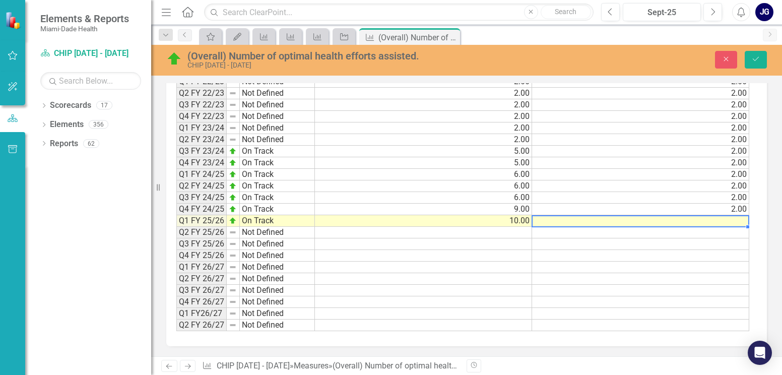
click at [692, 222] on td at bounding box center [640, 221] width 217 height 12
click at [717, 219] on td at bounding box center [640, 221] width 217 height 12
click at [717, 219] on textarea "10.00" at bounding box center [641, 221] width 218 height 12
type textarea "2.00"
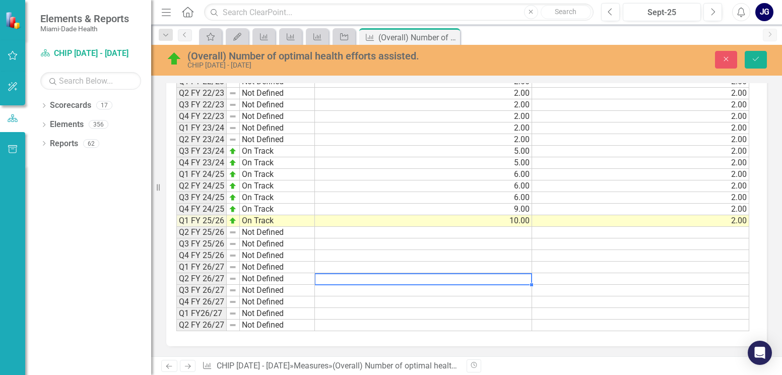
click at [176, 284] on div "Period Status Actual Target Q3 FY 19/20 Not Defined 1.00 2.00 Q4 FY 19/20 Not D…" at bounding box center [176, 139] width 0 height 383
click at [751, 54] on button "Save" at bounding box center [756, 60] width 22 height 18
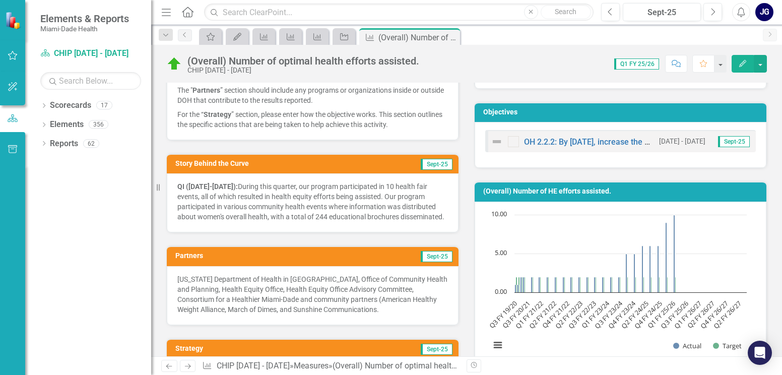
scroll to position [0, 0]
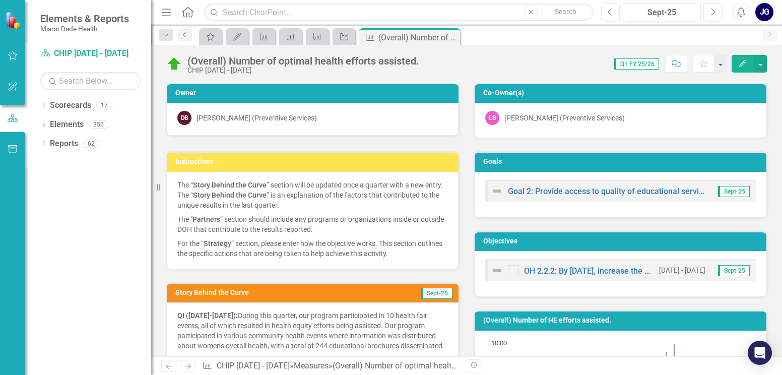
click at [184, 34] on icon "Previous" at bounding box center [185, 35] width 8 height 6
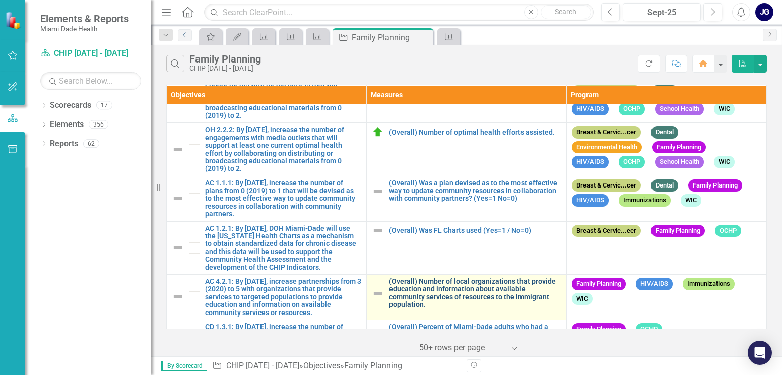
scroll to position [50, 0]
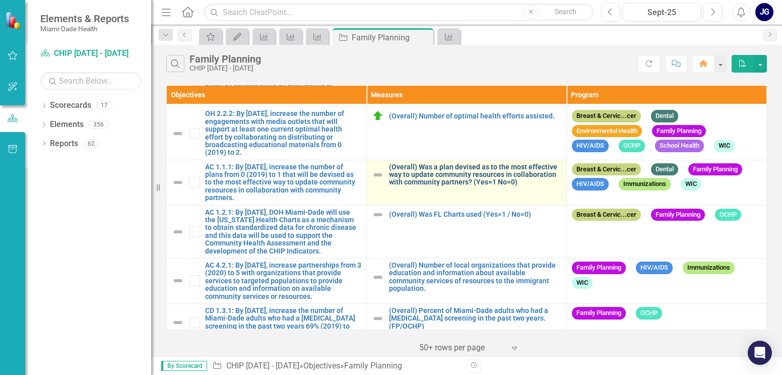
click at [434, 174] on link "(Overall) Was a plan devised as to the most effective way to update community r…" at bounding box center [475, 174] width 172 height 23
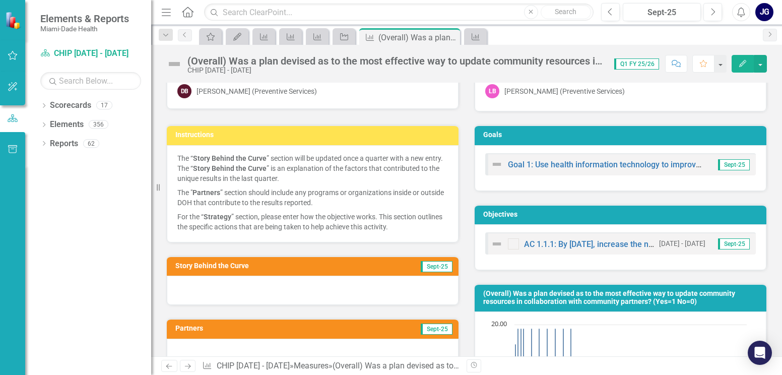
scroll to position [50, 0]
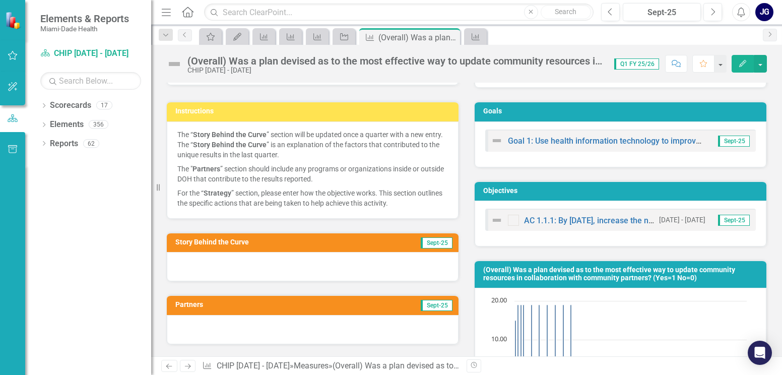
click at [190, 265] on div at bounding box center [313, 266] width 292 height 29
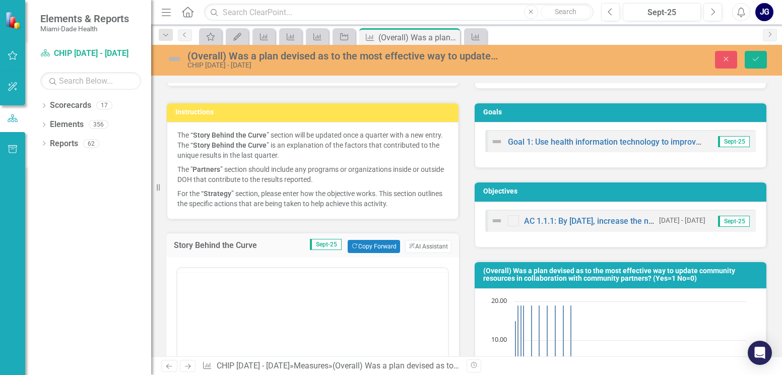
scroll to position [0, 0]
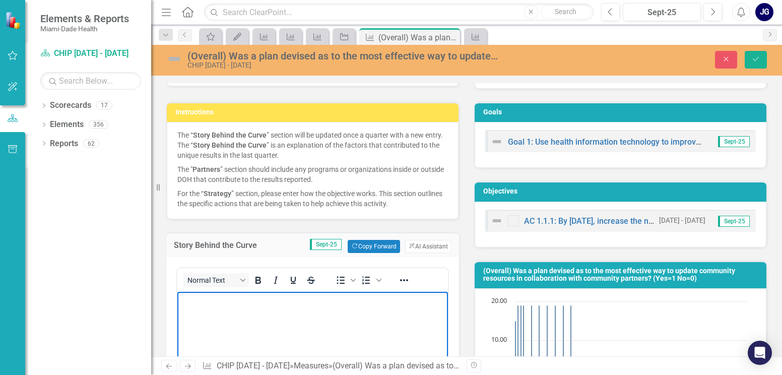
click at [189, 301] on p "Rich Text Area. Press ALT-0 for help." at bounding box center [313, 300] width 266 height 12
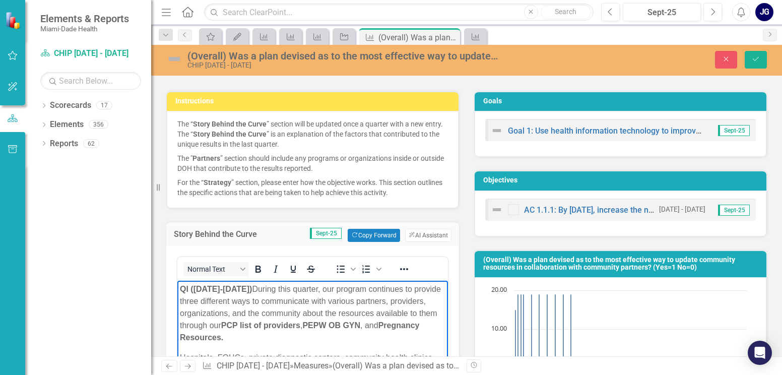
scroll to position [61, 0]
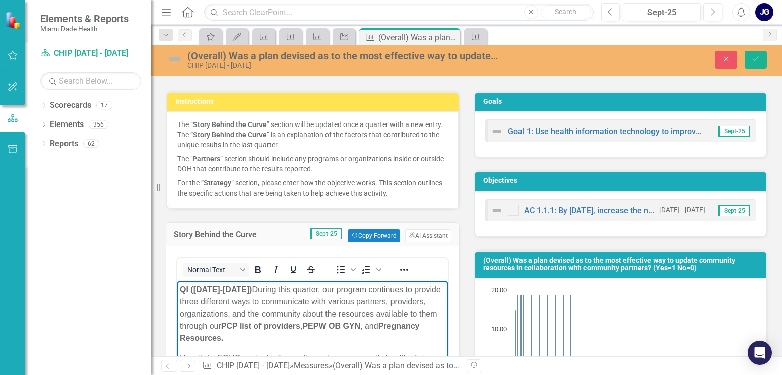
click at [277, 290] on p "QI ([DATE]-[DATE]) During this quarter, our program continues to provide three …" at bounding box center [313, 314] width 266 height 60
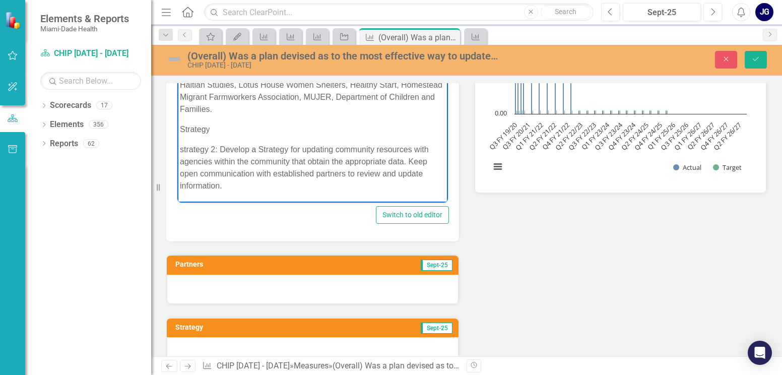
scroll to position [307, 0]
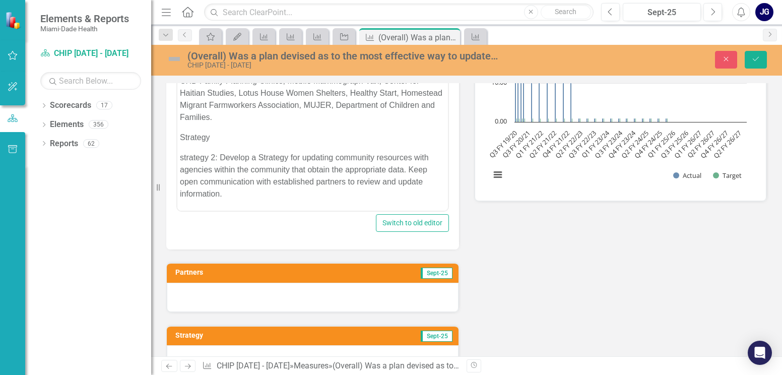
click at [260, 292] on div at bounding box center [313, 297] width 292 height 29
click at [259, 292] on div at bounding box center [313, 297] width 292 height 29
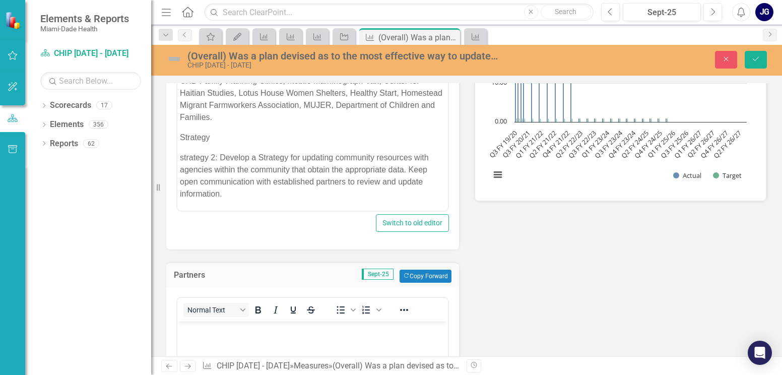
scroll to position [0, 0]
click at [200, 328] on p "Rich Text Area. Press ALT-0 for help." at bounding box center [313, 330] width 266 height 12
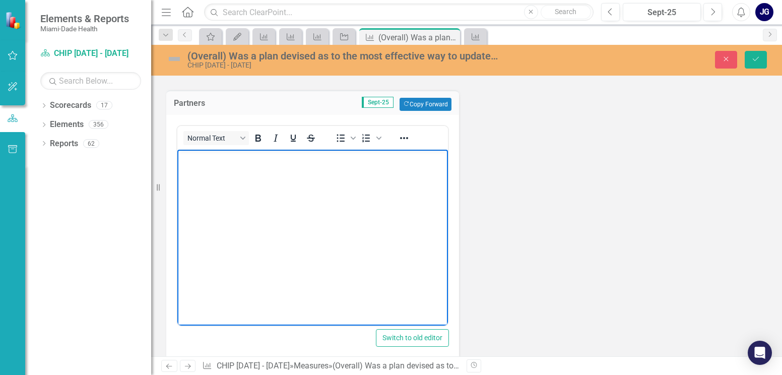
scroll to position [526, 0]
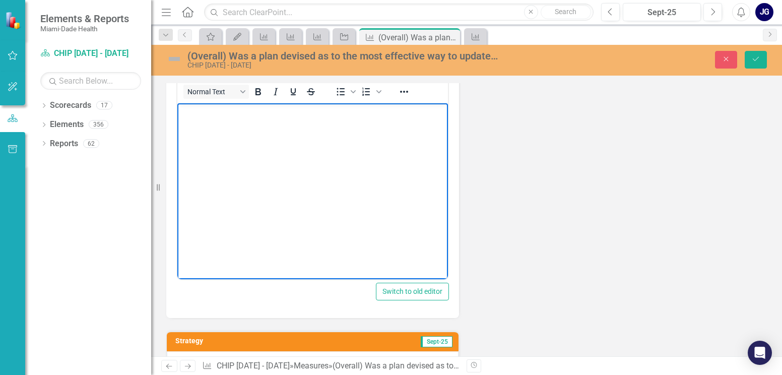
click at [194, 126] on body "Rich Text Area. Press ALT-0 for help." at bounding box center [312, 178] width 271 height 151
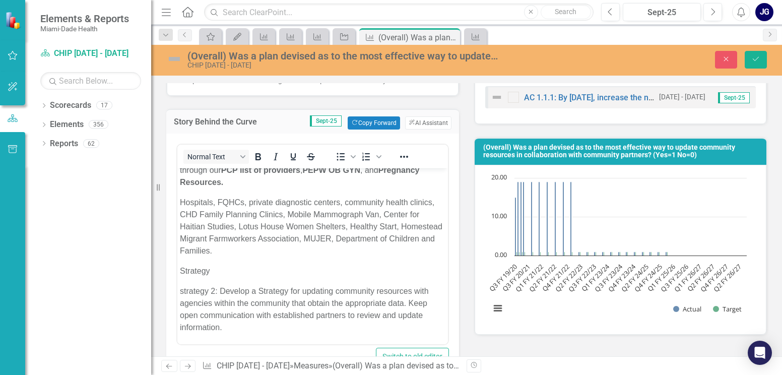
scroll to position [173, 0]
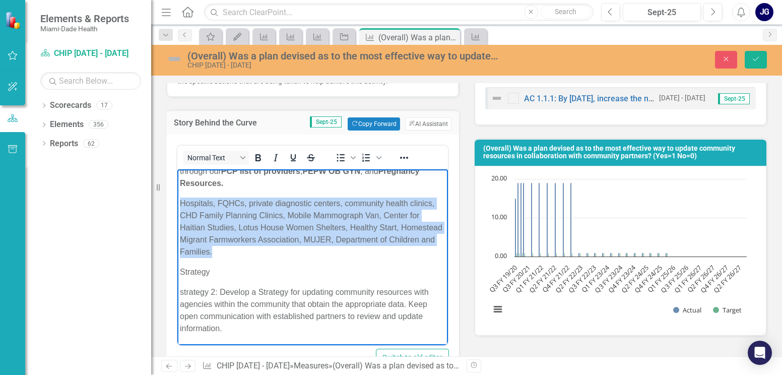
drag, startPoint x: 179, startPoint y: 204, endPoint x: 260, endPoint y: 253, distance: 95.0
click at [260, 253] on body "QI ([DATE]-[DATE]) During this quarter, our program continues to provide three …" at bounding box center [312, 236] width 271 height 219
copy p "Hospitals, FQHCs, private diagnostic centers, community health clinics, CHD Fam…"
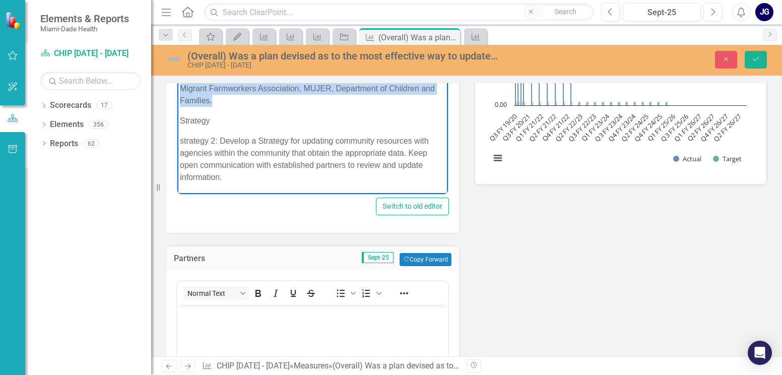
scroll to position [374, 0]
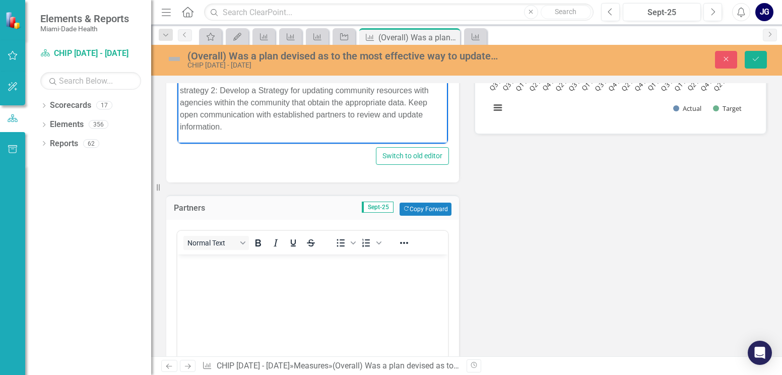
click at [196, 269] on body "Rich Text Area. Press ALT-0 for help." at bounding box center [312, 330] width 271 height 151
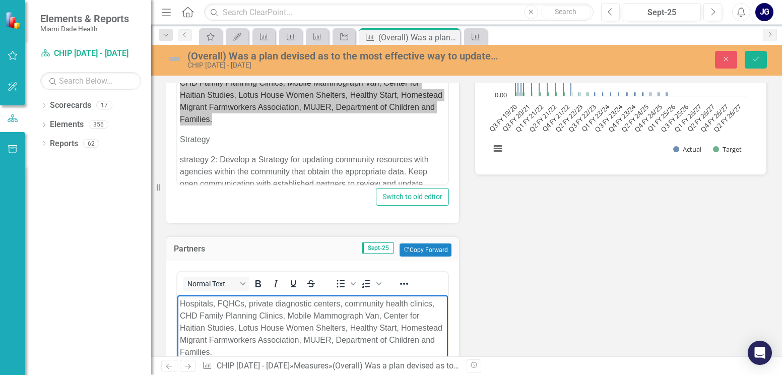
scroll to position [0, 0]
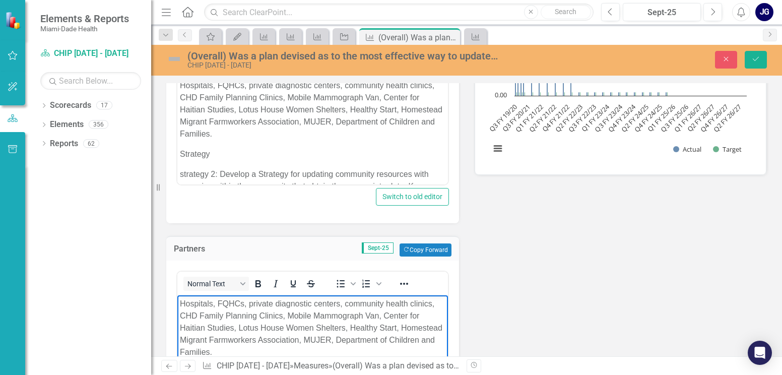
click at [271, 160] on body "QI ([DATE]-[DATE]) During this quarter, our program continues to provide three …" at bounding box center [312, 118] width 271 height 219
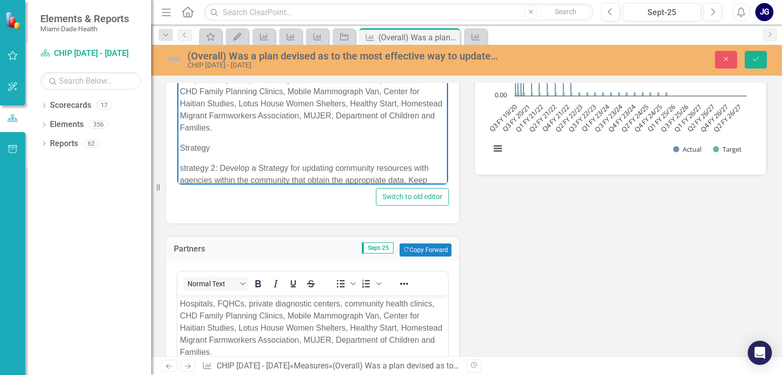
scroll to position [43, 0]
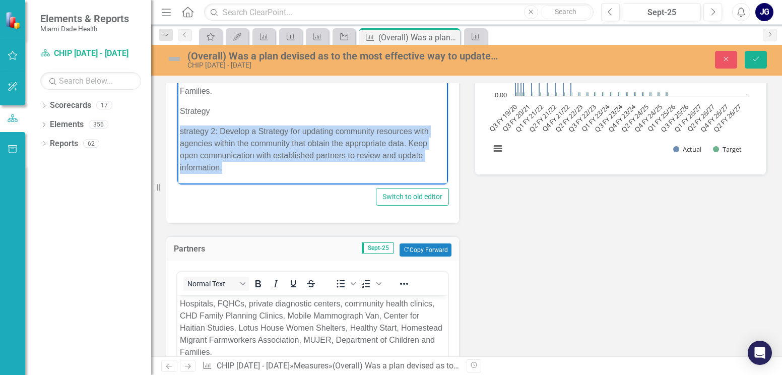
drag, startPoint x: 181, startPoint y: 133, endPoint x: 261, endPoint y: 168, distance: 86.6
click at [261, 168] on p "strategy 2: Develop a Strategy for updating community resources with agencies w…" at bounding box center [313, 149] width 266 height 48
copy p "strategy 2: Develop a Strategy for updating community resources with agencies w…"
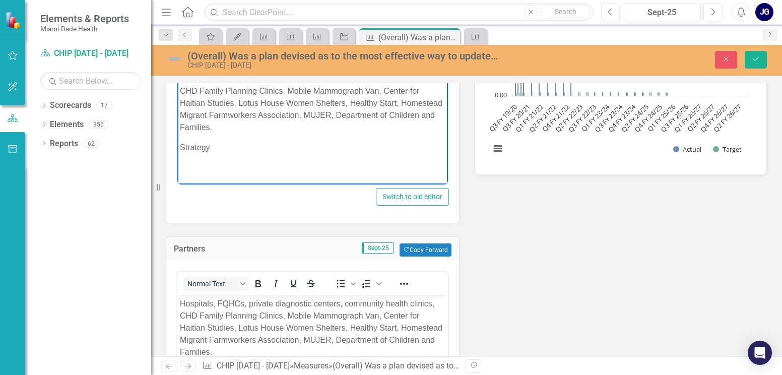
scroll to position [0, 0]
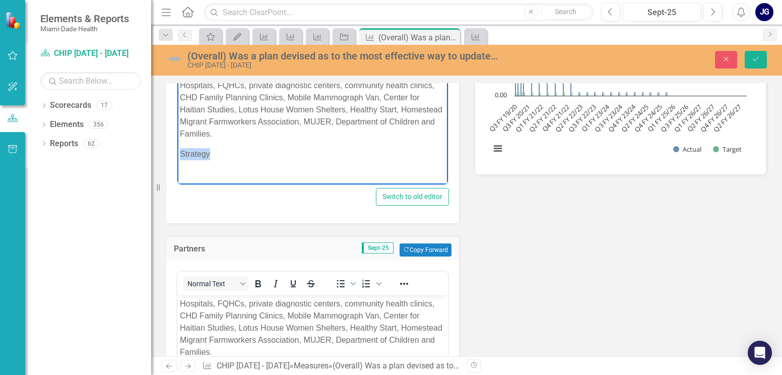
drag, startPoint x: 224, startPoint y: 155, endPoint x: 176, endPoint y: 150, distance: 48.1
click at [177, 150] on html "QI ([DATE]-[DATE]) During this quarter, our program continues to provide three …" at bounding box center [312, 100] width 271 height 182
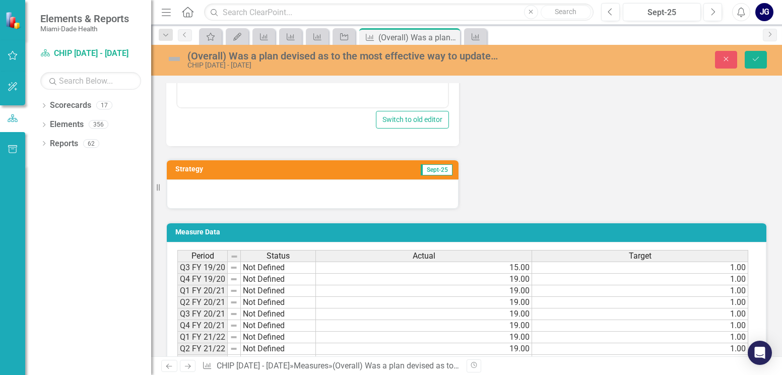
scroll to position [737, 0]
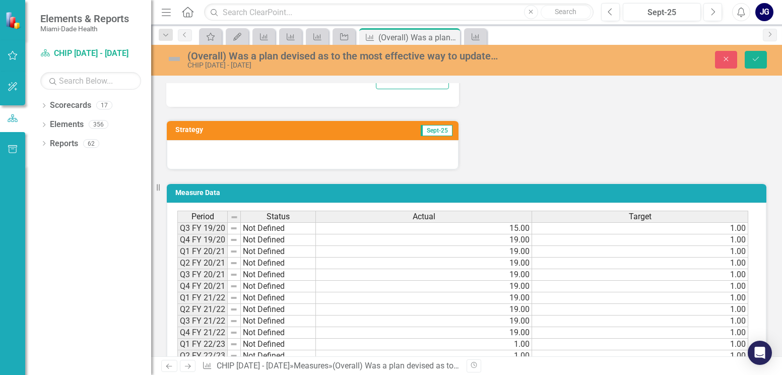
click at [189, 151] on div at bounding box center [313, 154] width 292 height 29
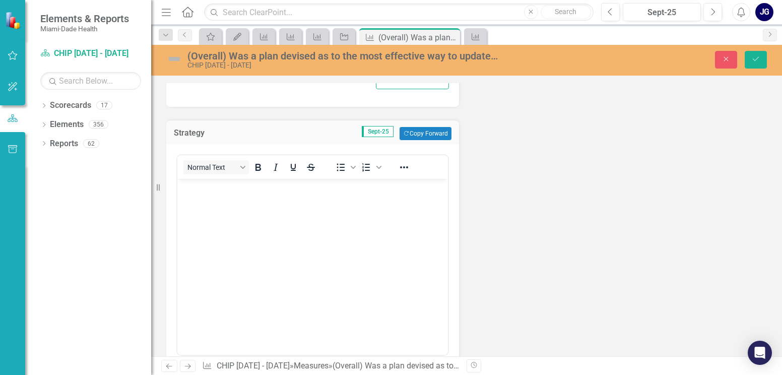
scroll to position [0, 0]
click at [192, 191] on p "Rich Text Area. Press ALT-0 for help." at bounding box center [313, 187] width 266 height 12
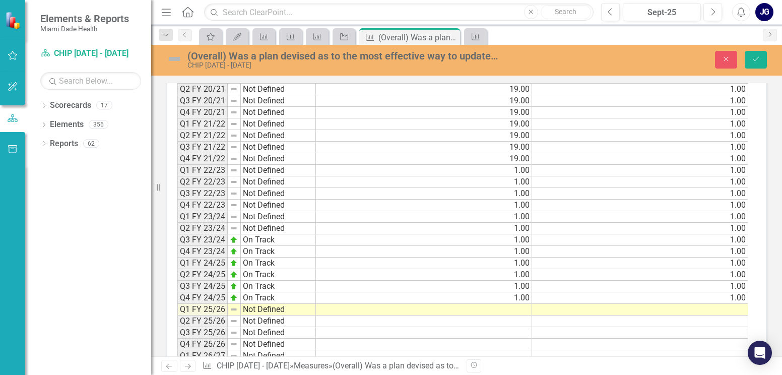
scroll to position [1190, 0]
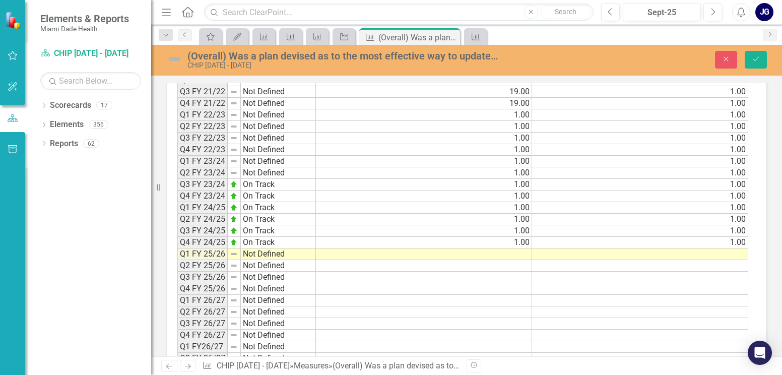
click at [474, 253] on td at bounding box center [424, 254] width 216 height 12
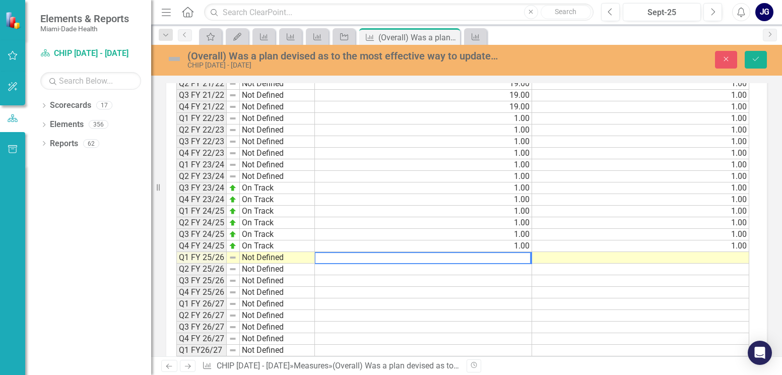
scroll to position [1194, 0]
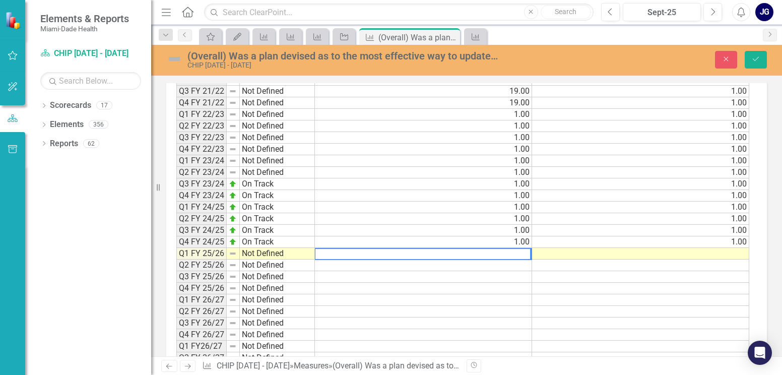
click at [279, 255] on td "Not Defined" at bounding box center [277, 254] width 75 height 12
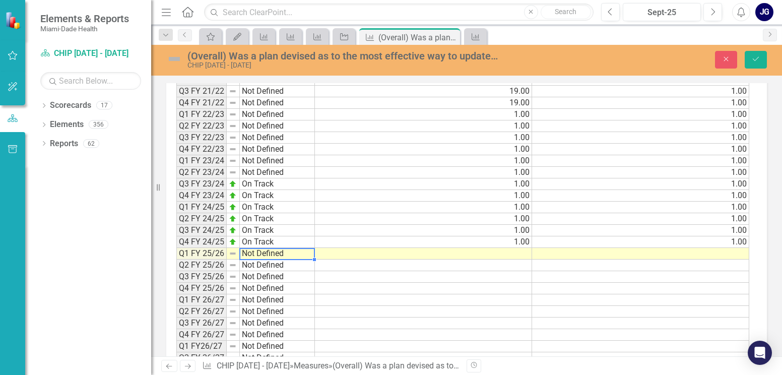
click at [278, 255] on td "Not Defined" at bounding box center [277, 254] width 75 height 12
click at [279, 255] on td "Not Defined" at bounding box center [277, 254] width 75 height 12
click at [289, 255] on td "Not Defined" at bounding box center [277, 254] width 75 height 12
click at [289, 255] on div "Period Status Actual Target Q3 FY 19/20 Not Defined 15.00 1.00 Q4 FY 19/20 Not …" at bounding box center [462, 173] width 573 height 384
click at [290, 255] on td "Not Defined" at bounding box center [277, 254] width 75 height 12
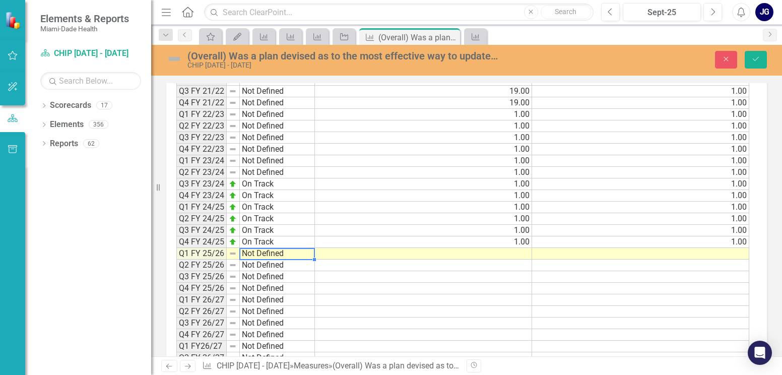
click at [289, 255] on td "Not Defined" at bounding box center [277, 254] width 75 height 12
click at [289, 255] on div "Period Status Actual Target Q3 FY 19/20 Not Defined 15.00 1.00 Q4 FY 19/20 Not …" at bounding box center [462, 173] width 573 height 384
click at [289, 255] on td "Not Defined" at bounding box center [277, 254] width 75 height 12
click at [509, 255] on td at bounding box center [423, 254] width 217 height 12
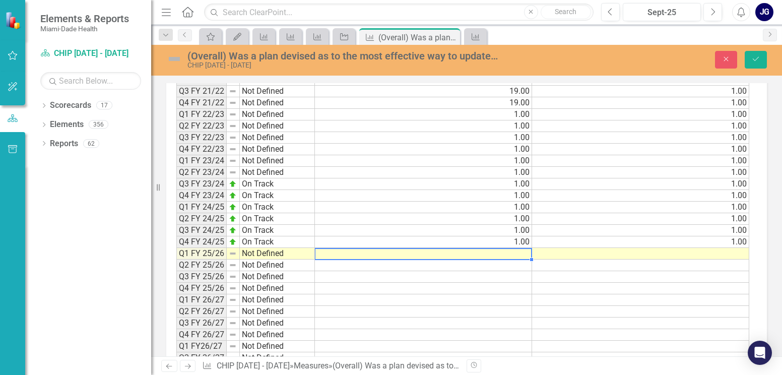
click at [509, 255] on td at bounding box center [423, 254] width 217 height 12
type textarea "1.00"
click at [501, 303] on td at bounding box center [423, 300] width 217 height 12
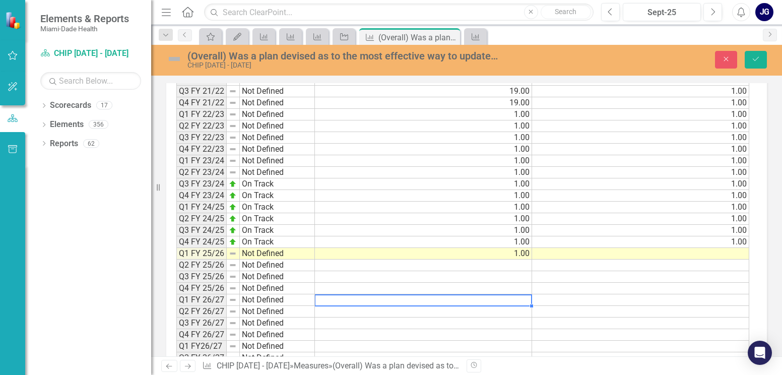
click at [712, 251] on td at bounding box center [640, 254] width 217 height 12
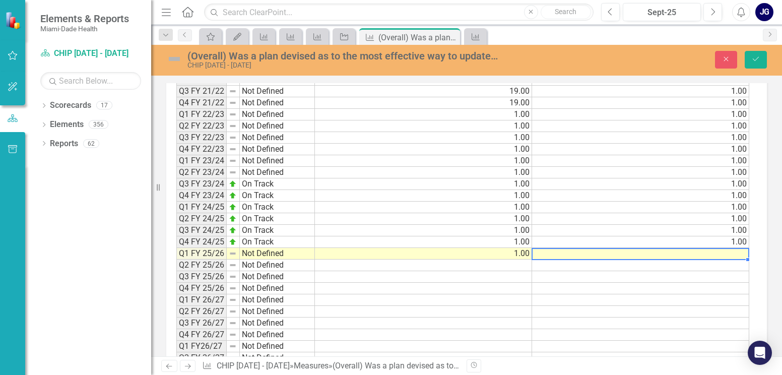
click at [712, 251] on td at bounding box center [640, 254] width 217 height 12
type textarea "1.00"
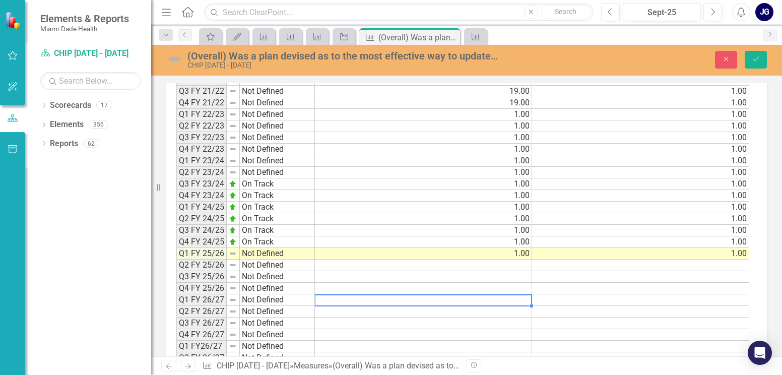
click at [480, 301] on td at bounding box center [423, 300] width 217 height 12
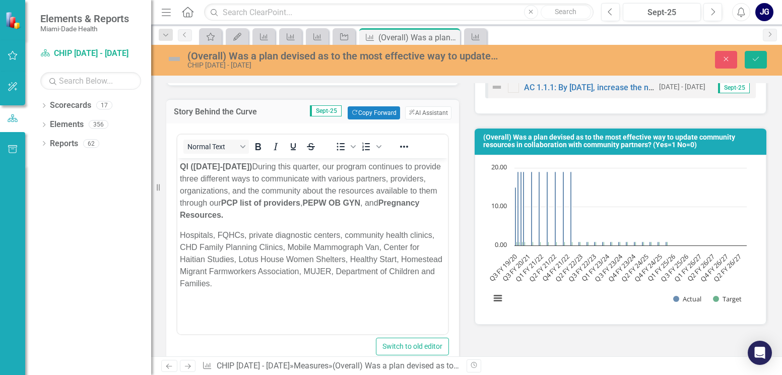
scroll to position [0, 0]
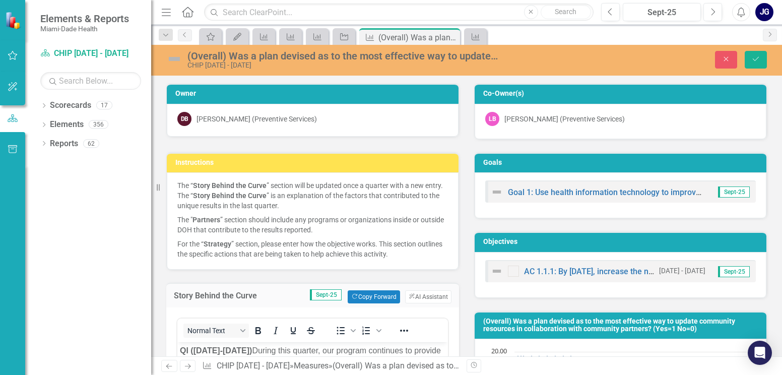
click at [172, 59] on img at bounding box center [174, 59] width 16 height 16
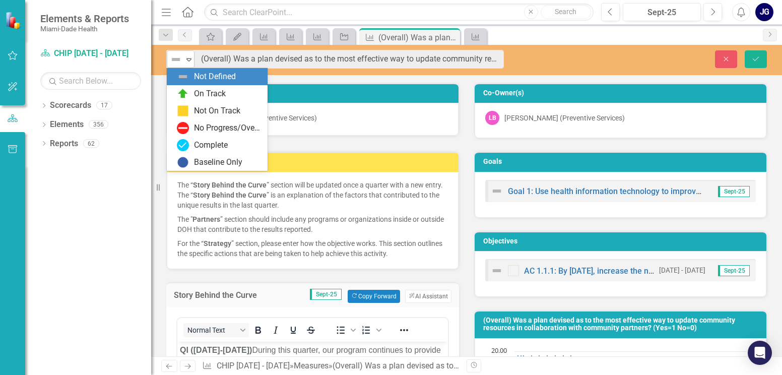
click at [188, 58] on icon "Expand" at bounding box center [189, 59] width 10 height 8
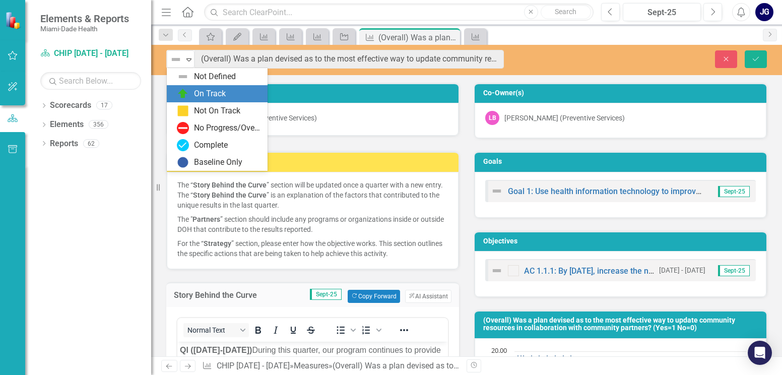
click at [192, 88] on div "On Track" at bounding box center [219, 94] width 85 height 12
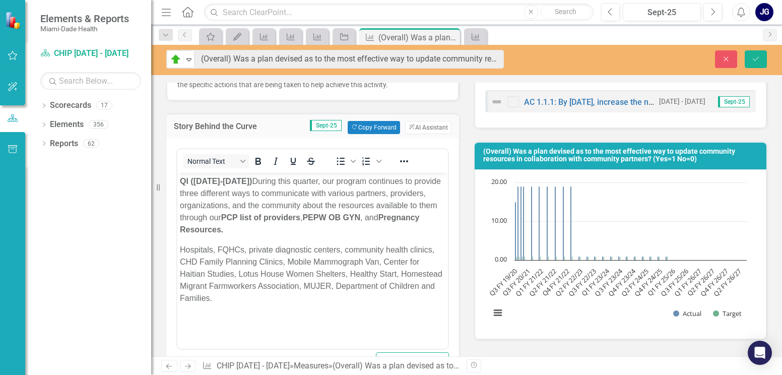
scroll to position [163, 0]
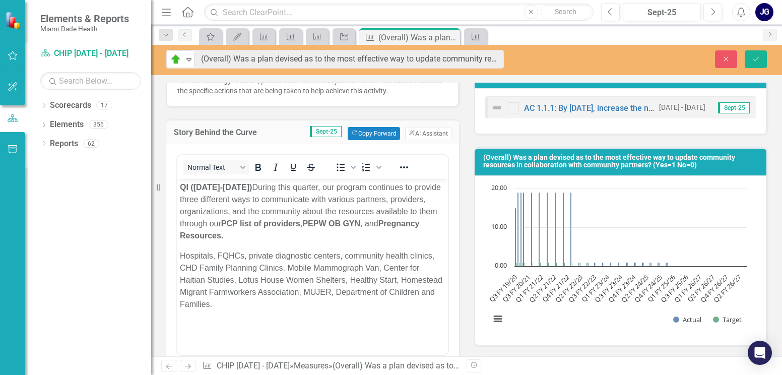
click at [181, 188] on strong "QI ([DATE]-[DATE])" at bounding box center [216, 186] width 72 height 9
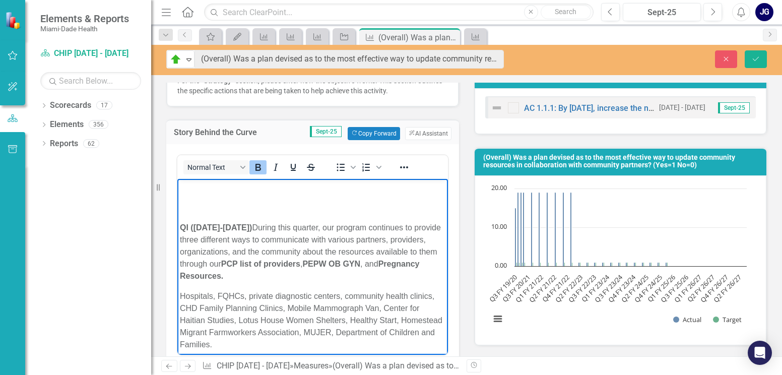
click at [188, 198] on body "QI ([DATE]-[DATE]) During this quarter, our program continues to provide three …" at bounding box center [312, 289] width 271 height 223
click at [185, 188] on p "Rich Text Area. Press ALT-0 for help." at bounding box center [313, 187] width 266 height 12
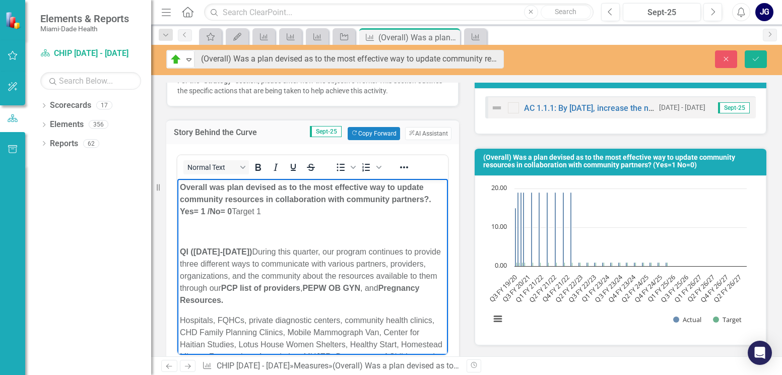
drag, startPoint x: 238, startPoint y: 211, endPoint x: 267, endPoint y: 212, distance: 28.7
click at [267, 212] on p "Overall was plan devised as to the most effective way to update community resou…" at bounding box center [313, 199] width 266 height 36
click at [184, 234] on p "Rich Text Area. Press ALT-0 for help." at bounding box center [313, 231] width 266 height 12
drag, startPoint x: 208, startPoint y: 214, endPoint x: 180, endPoint y: 212, distance: 27.8
click at [180, 212] on strong "Overall was plan devised as to the most effective way to update community resou…" at bounding box center [305, 198] width 251 height 33
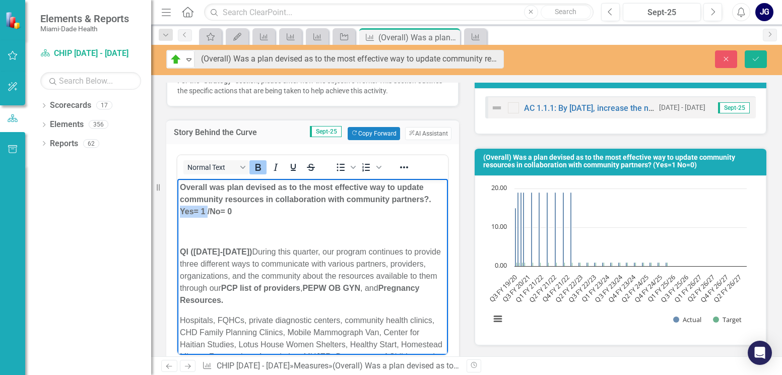
copy strong "Yes= 1"
click at [278, 252] on p "QI ([DATE]-[DATE]) During this quarter, our program continues to provide three …" at bounding box center [313, 275] width 266 height 60
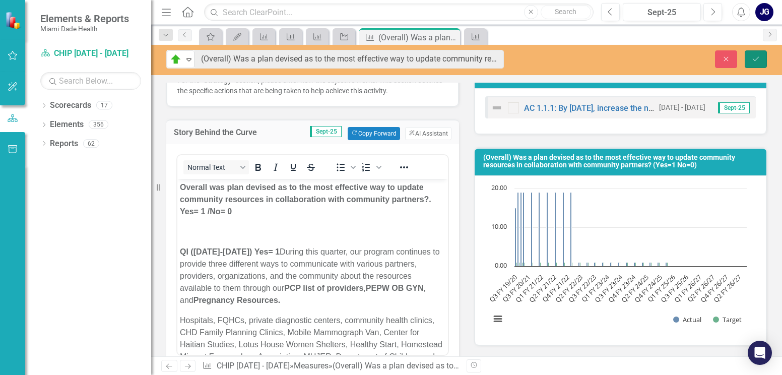
click at [753, 56] on icon "Save" at bounding box center [755, 58] width 9 height 7
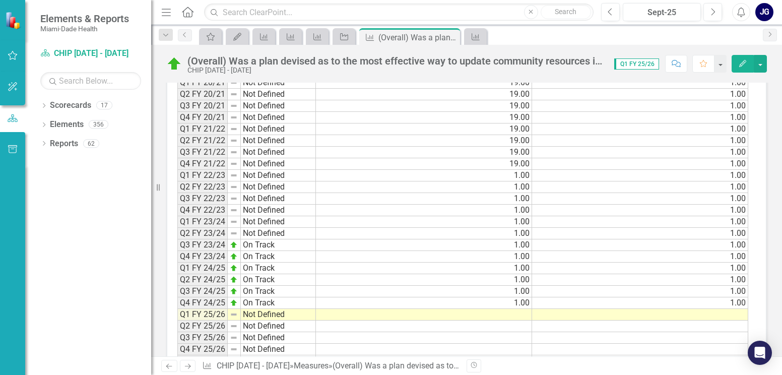
scroll to position [655, 0]
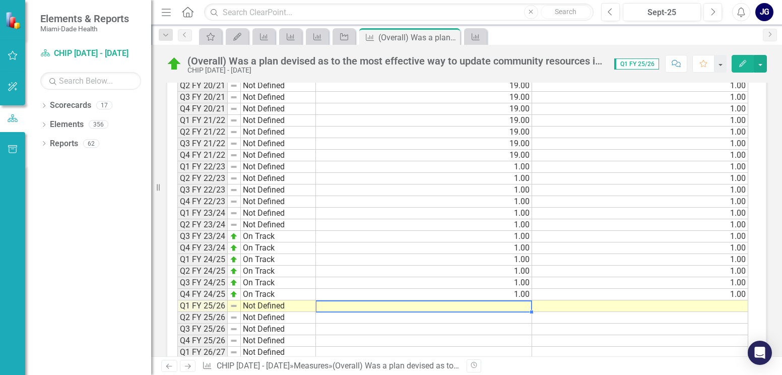
click at [351, 303] on td at bounding box center [424, 306] width 216 height 12
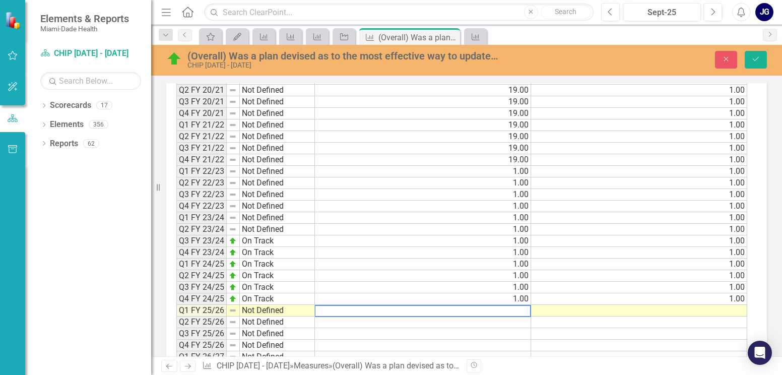
scroll to position [659, 0]
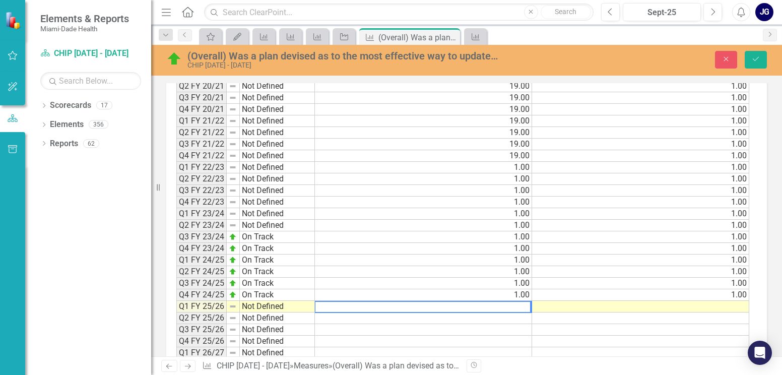
click at [400, 307] on textarea at bounding box center [422, 307] width 217 height 12
type textarea "1.00"
drag, startPoint x: 654, startPoint y: 307, endPoint x: 651, endPoint y: 311, distance: 5.2
click at [653, 307] on td at bounding box center [640, 307] width 217 height 12
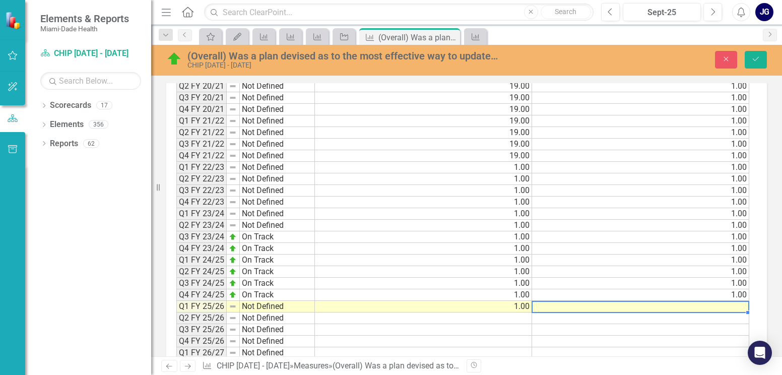
click at [688, 308] on td at bounding box center [640, 307] width 217 height 12
type textarea "1.00"
click at [475, 326] on td at bounding box center [423, 330] width 217 height 12
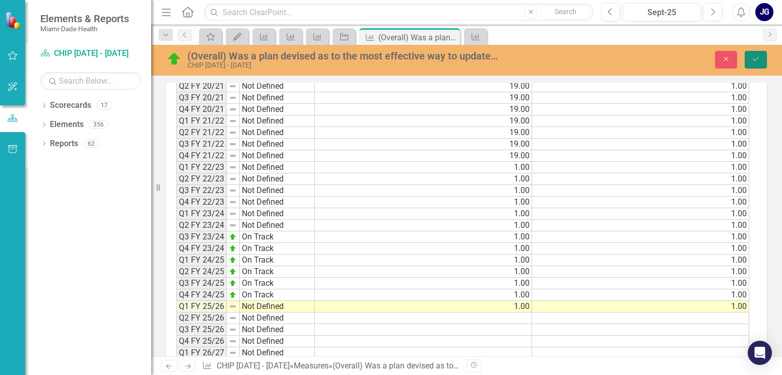
click at [753, 57] on icon "Save" at bounding box center [755, 58] width 9 height 7
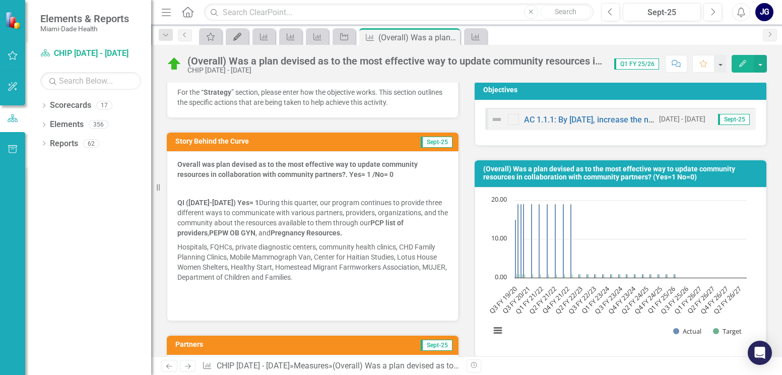
scroll to position [0, 0]
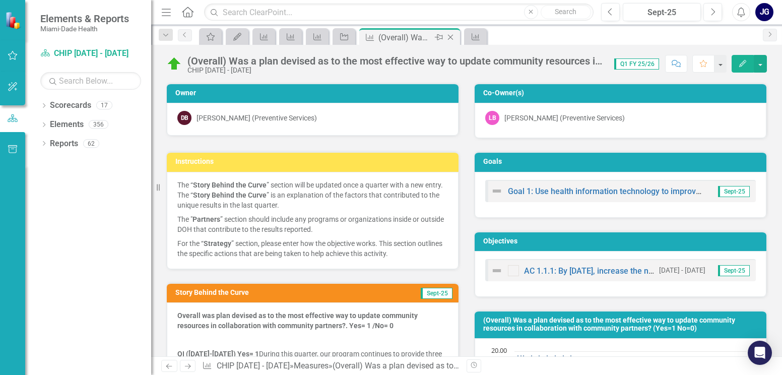
click at [413, 34] on div "(Overall) Was a plan devised as to the most effective way to update community r…" at bounding box center [406, 37] width 54 height 13
click at [388, 35] on div "(Overall) Was a plan devised as to the most effective way to update community r…" at bounding box center [406, 37] width 54 height 13
click at [185, 33] on icon at bounding box center [184, 34] width 3 height 5
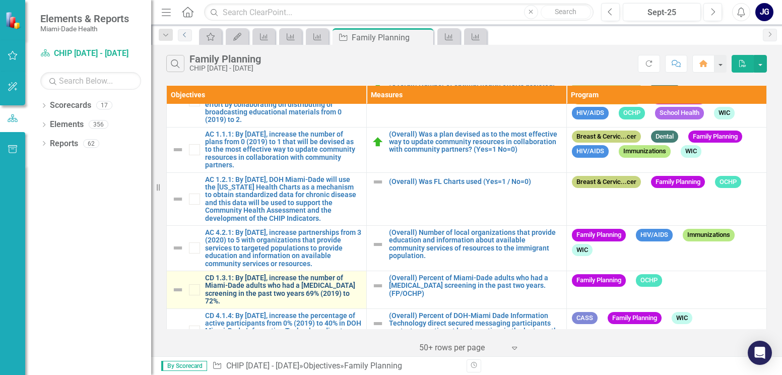
scroll to position [101, 0]
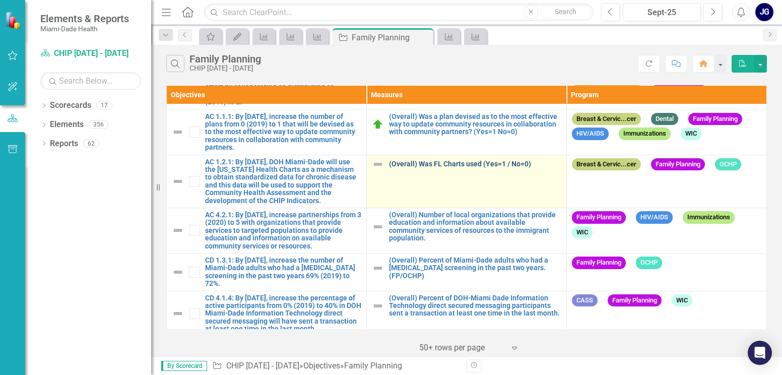
click at [475, 165] on link "(Overall) Was FL Charts used (Yes=1 / No=0)" at bounding box center [475, 164] width 172 height 8
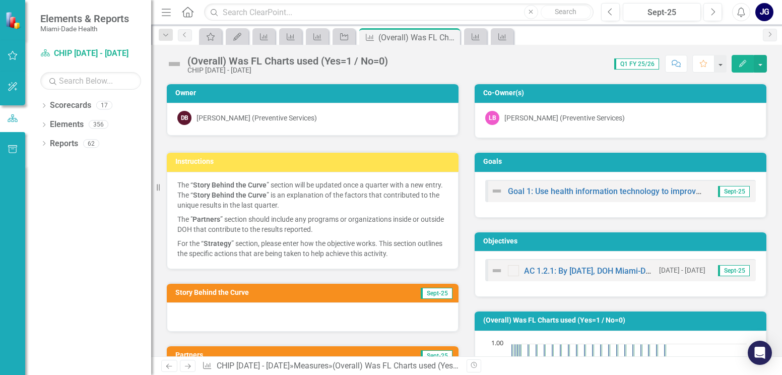
scroll to position [50, 0]
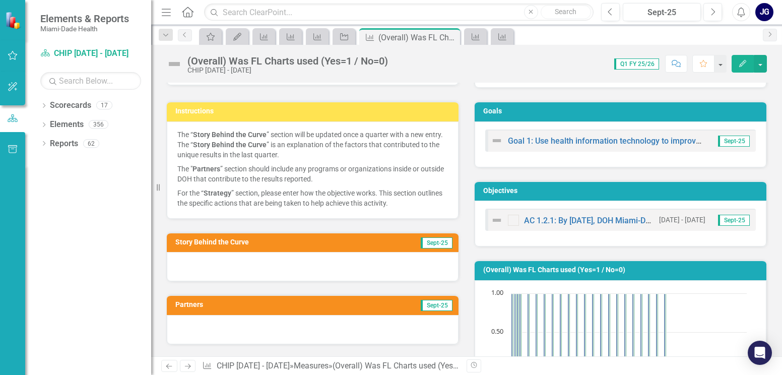
click at [184, 260] on div at bounding box center [313, 266] width 292 height 29
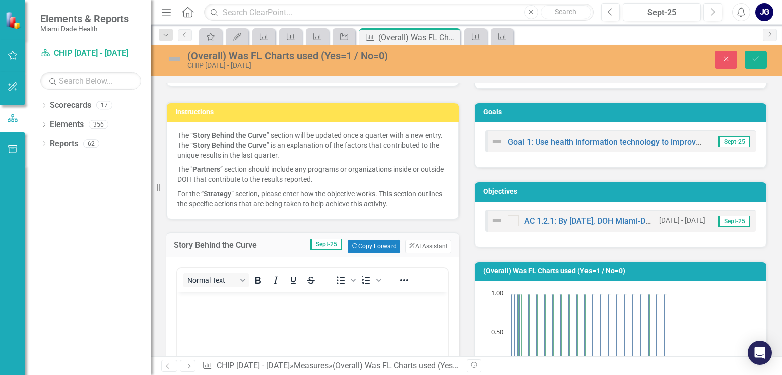
scroll to position [0, 0]
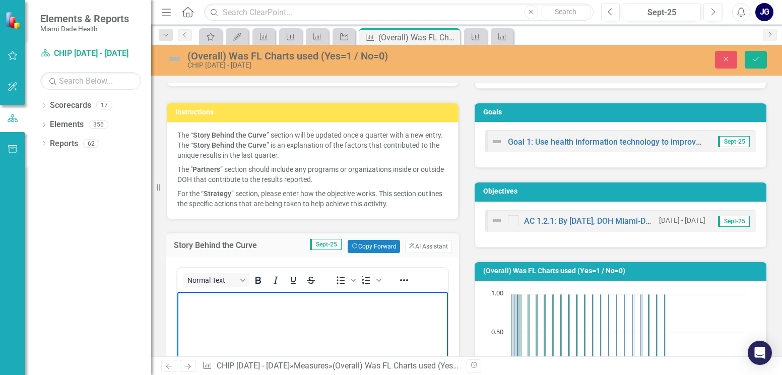
click at [199, 304] on p "Rich Text Area. Press ALT-0 for help." at bounding box center [313, 300] width 266 height 12
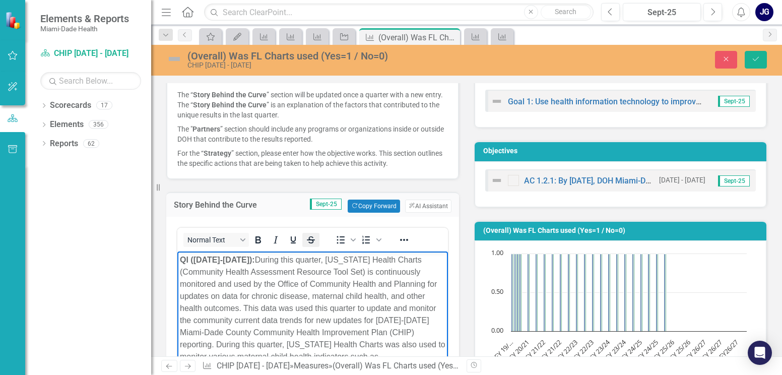
scroll to position [73, 0]
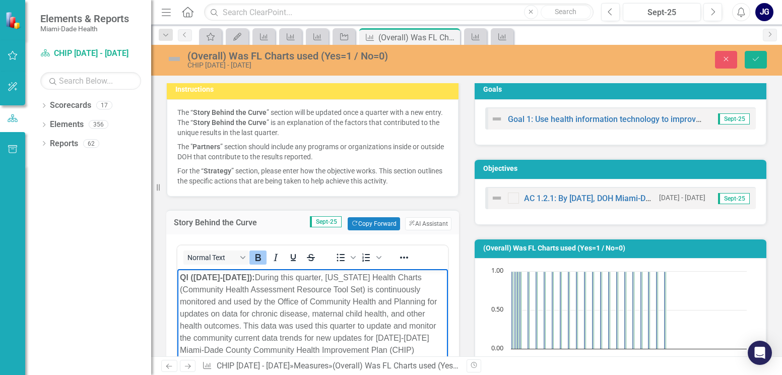
click at [181, 276] on strong "QI ([DATE]-[DATE]):" at bounding box center [217, 277] width 75 height 9
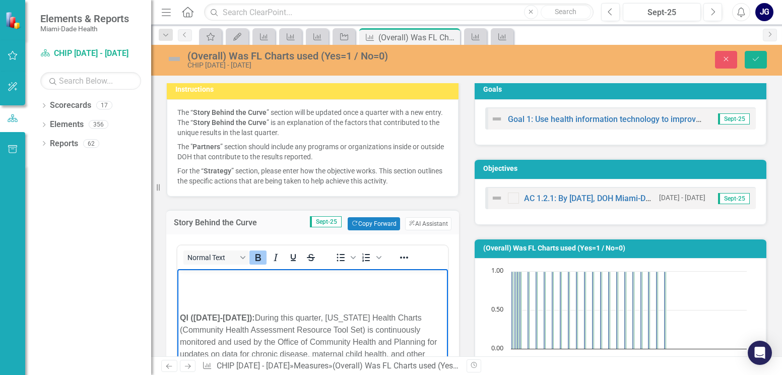
click at [185, 282] on p "Rich Text Area. Press ALT-0 for help." at bounding box center [313, 278] width 266 height 12
click at [188, 282] on p "Rich Text Area. Press ALT-0 for help." at bounding box center [313, 278] width 266 height 12
click at [181, 317] on strong "QI ([DATE]-[DATE]):" at bounding box center [217, 317] width 75 height 9
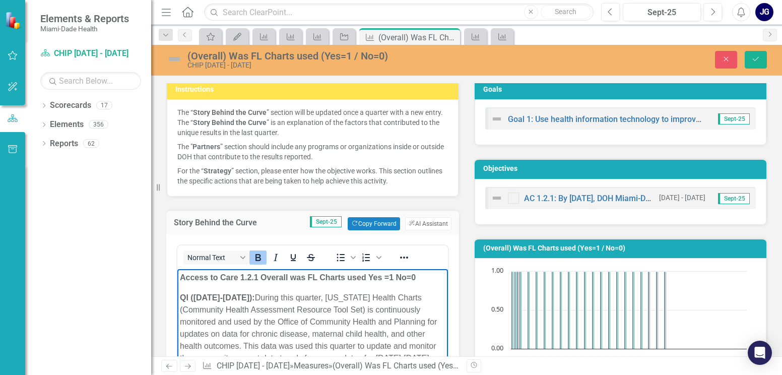
click at [279, 298] on p "QI ([DATE]-[DATE]): During this quarter, [US_STATE] Health Charts (Community He…" at bounding box center [313, 370] width 266 height 157
click at [326, 325] on p "QI ([DATE]-[DATE]): Yes= 1 During this quarter, [US_STATE] Health Charts (Commu…" at bounding box center [313, 370] width 266 height 157
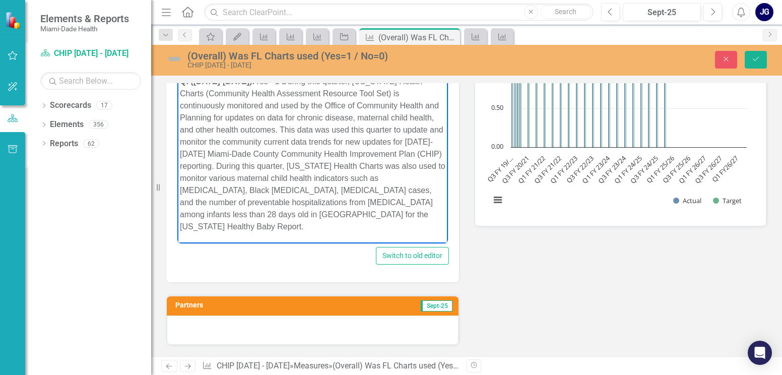
scroll to position [375, 0]
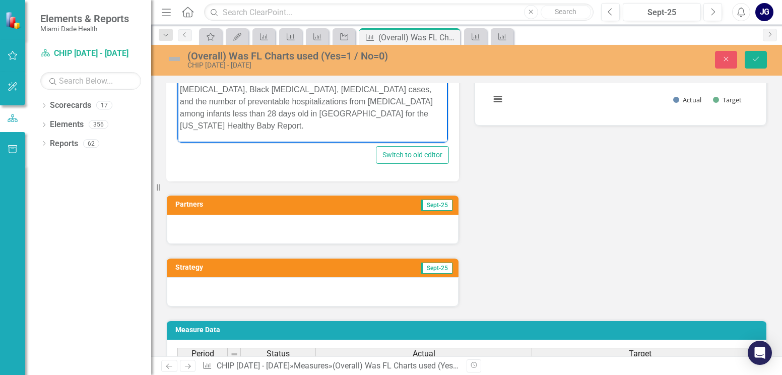
click at [193, 224] on div at bounding box center [313, 229] width 292 height 29
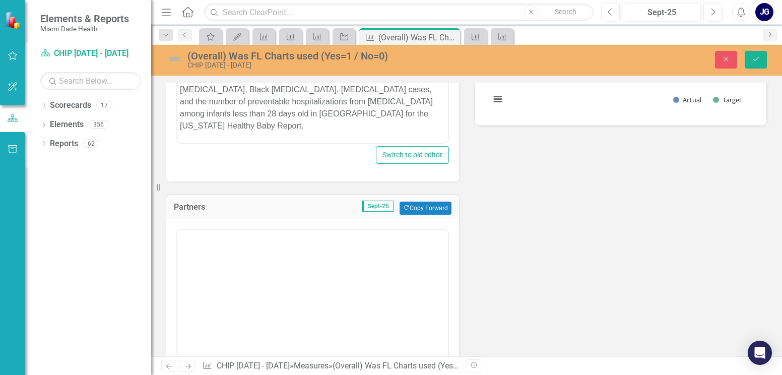
scroll to position [0, 0]
click at [202, 271] on body "Rich Text Area. Press ALT-0 for help." at bounding box center [312, 329] width 271 height 151
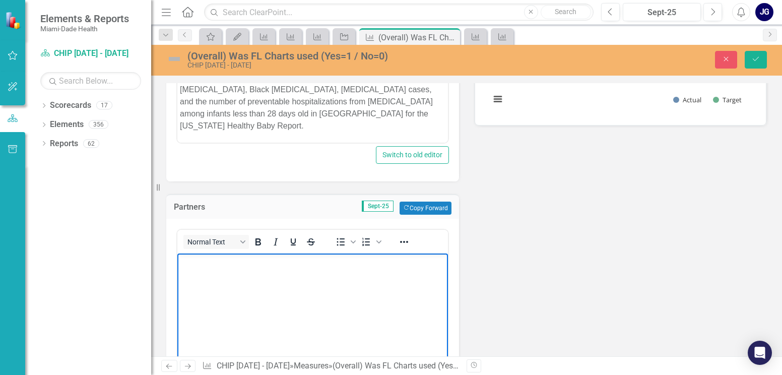
click at [193, 265] on p "Rich Text Area. Press ALT-0 for help." at bounding box center [313, 262] width 266 height 12
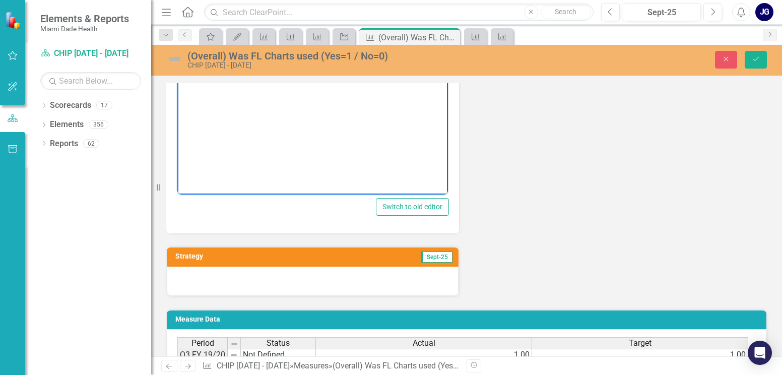
scroll to position [627, 0]
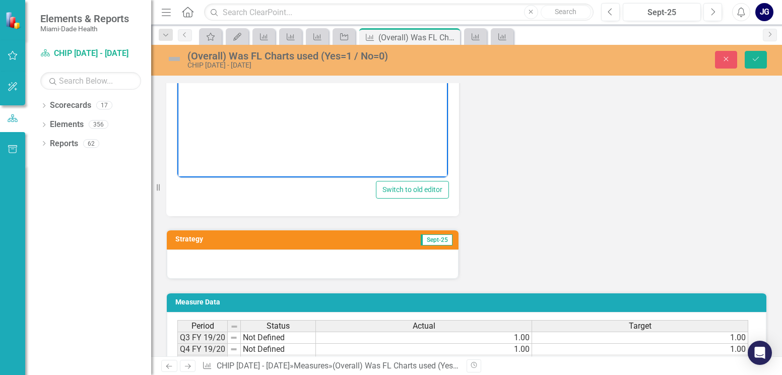
click at [195, 261] on div at bounding box center [313, 263] width 292 height 29
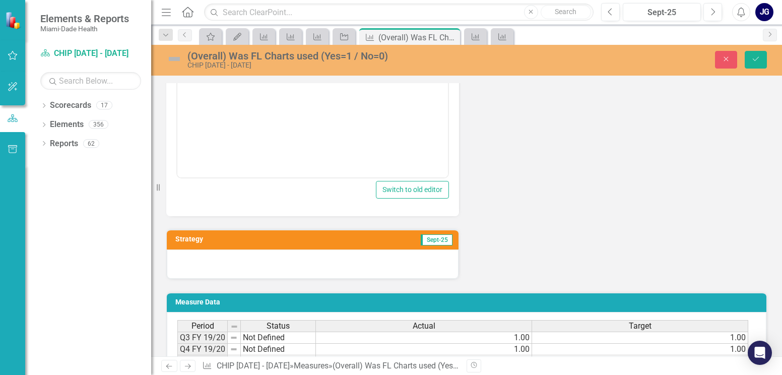
click at [195, 261] on div at bounding box center [313, 263] width 292 height 29
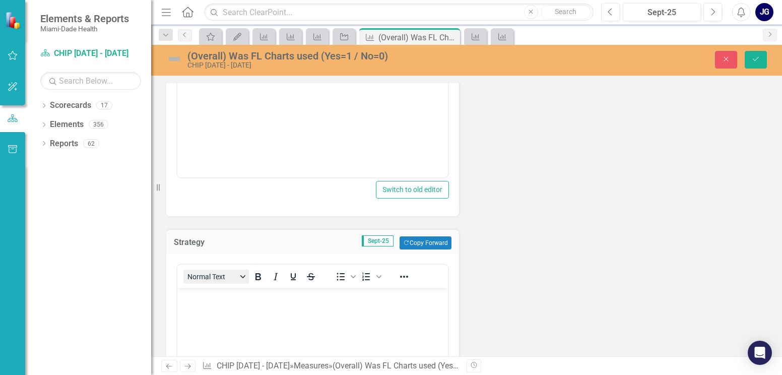
scroll to position [0, 0]
click at [199, 306] on body "Rich Text Area. Press ALT-0 for help." at bounding box center [312, 363] width 271 height 151
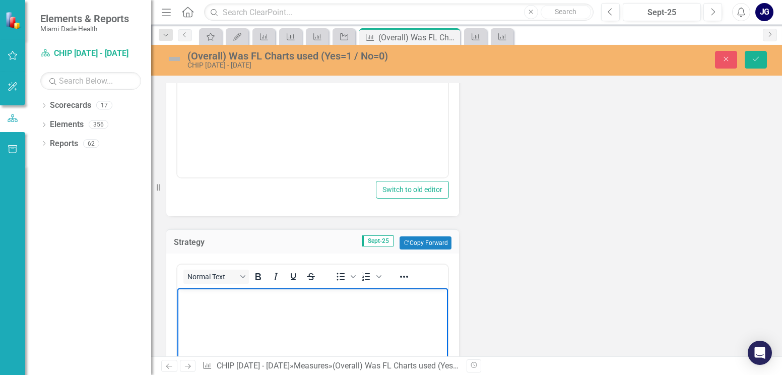
click at [195, 303] on body "Rich Text Area. Press ALT-0 for help." at bounding box center [312, 363] width 271 height 151
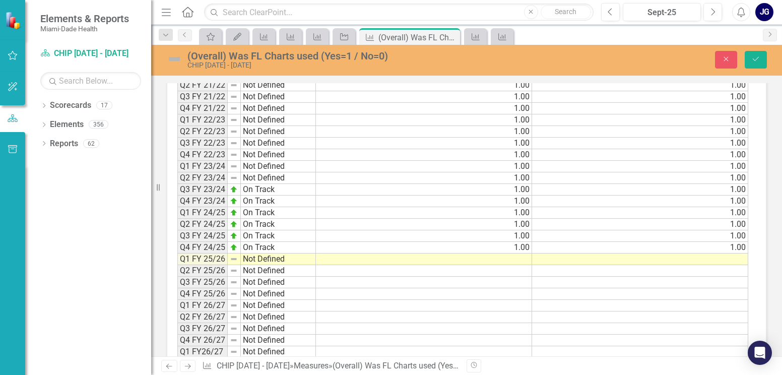
scroll to position [1174, 0]
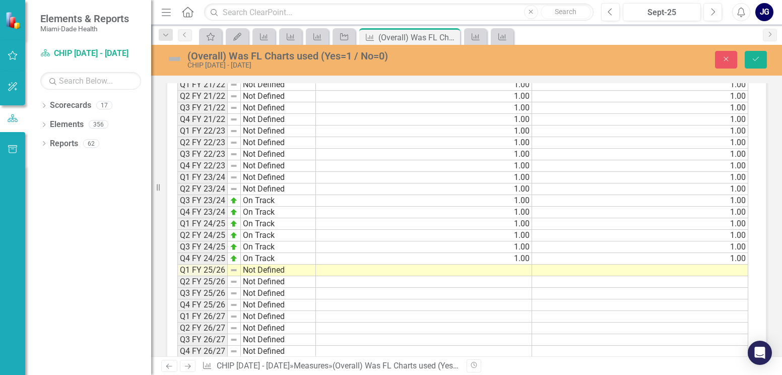
click at [497, 275] on td at bounding box center [424, 271] width 216 height 12
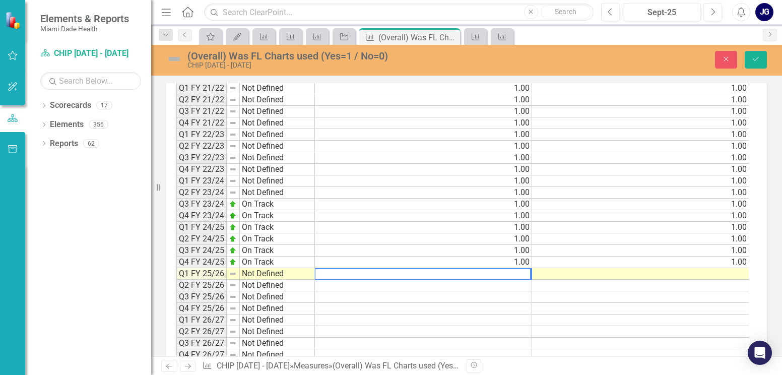
scroll to position [1178, 0]
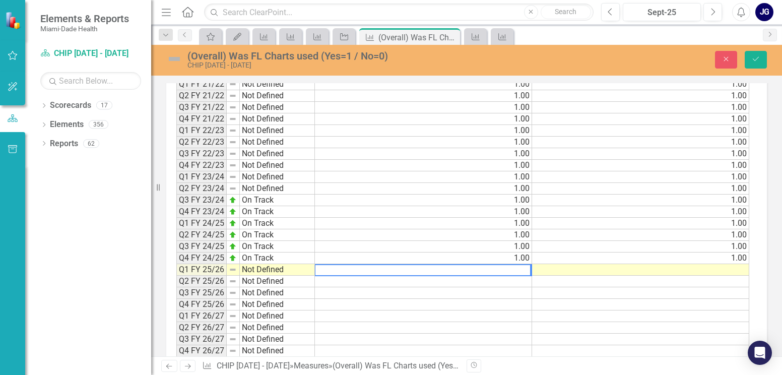
click at [356, 270] on textarea at bounding box center [422, 270] width 217 height 12
type textarea "1.00"
click at [698, 269] on td at bounding box center [640, 270] width 217 height 12
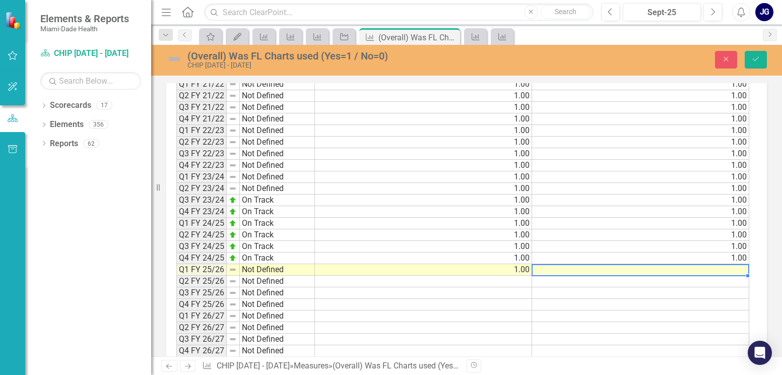
click at [698, 269] on td at bounding box center [640, 270] width 217 height 12
click at [707, 270] on textarea "1.00" at bounding box center [641, 270] width 218 height 12
click at [714, 268] on textarea "1.00" at bounding box center [641, 270] width 218 height 12
type textarea "1.00"
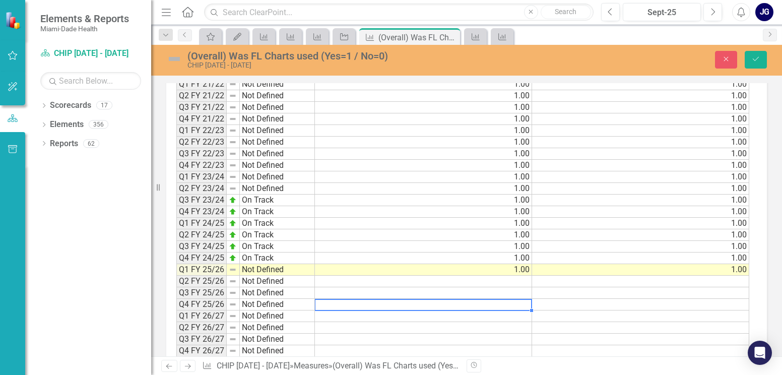
click at [481, 300] on td at bounding box center [423, 305] width 217 height 12
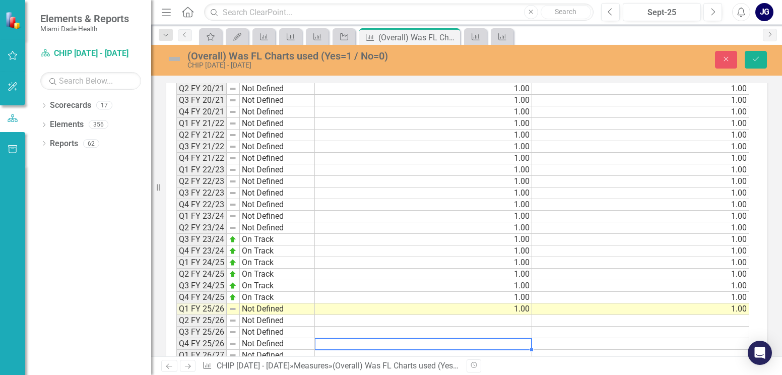
scroll to position [1128, 0]
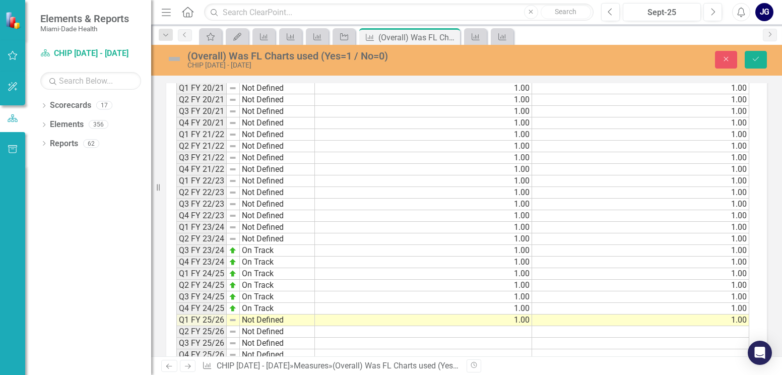
click at [177, 59] on img at bounding box center [174, 59] width 16 height 16
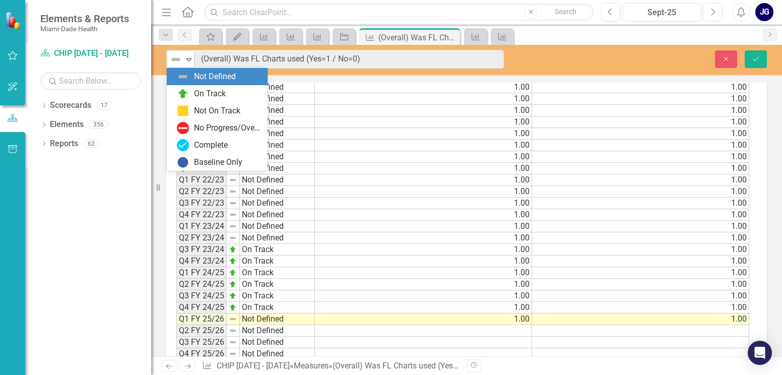
click at [189, 59] on icon "Expand" at bounding box center [189, 59] width 10 height 8
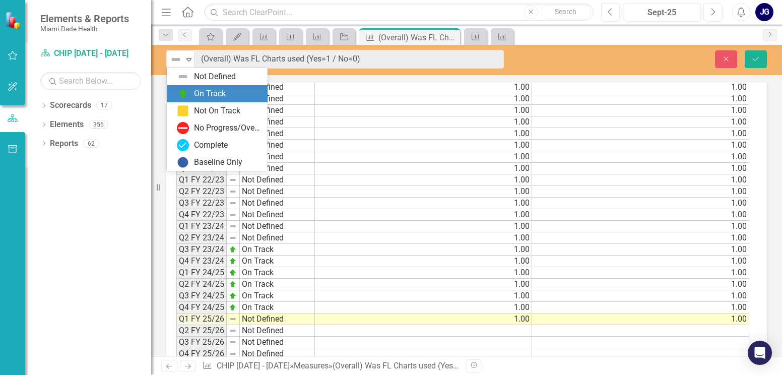
click at [203, 91] on div "On Track" at bounding box center [210, 94] width 32 height 12
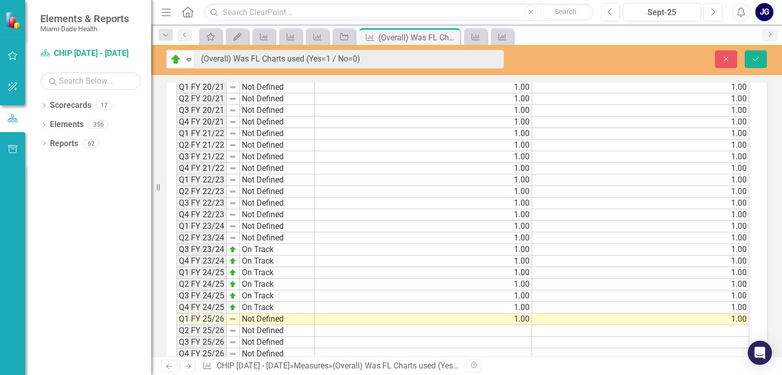
click at [752, 49] on div "On Track Expand (Overall) Was FL Charts used (Yes=1 / No=0) Close Save" at bounding box center [466, 60] width 631 height 30
click at [757, 57] on icon "Save" at bounding box center [755, 58] width 9 height 7
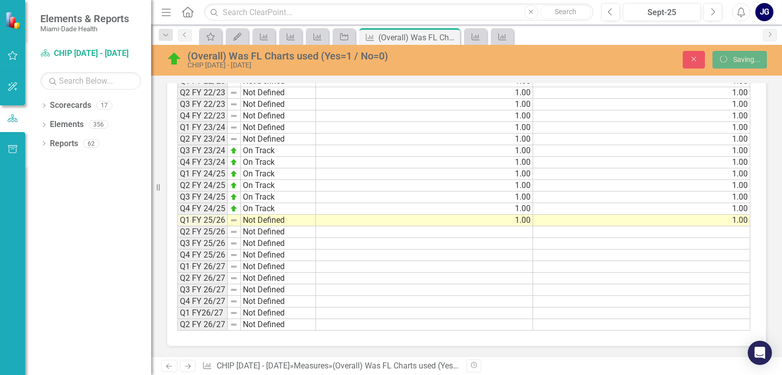
scroll to position [566, 0]
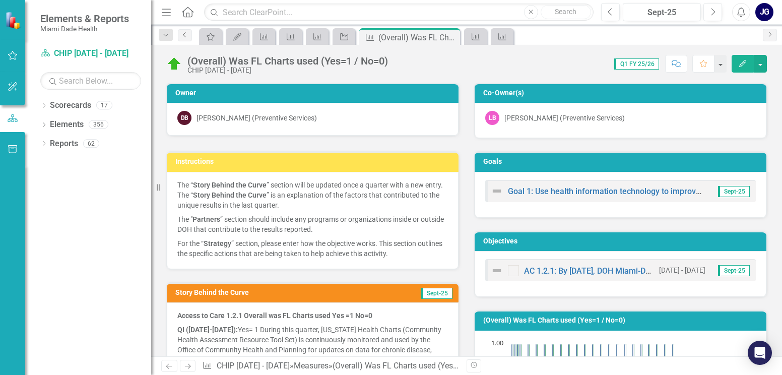
click at [182, 36] on icon "Previous" at bounding box center [185, 35] width 8 height 6
